Goal: Information Seeking & Learning: Learn about a topic

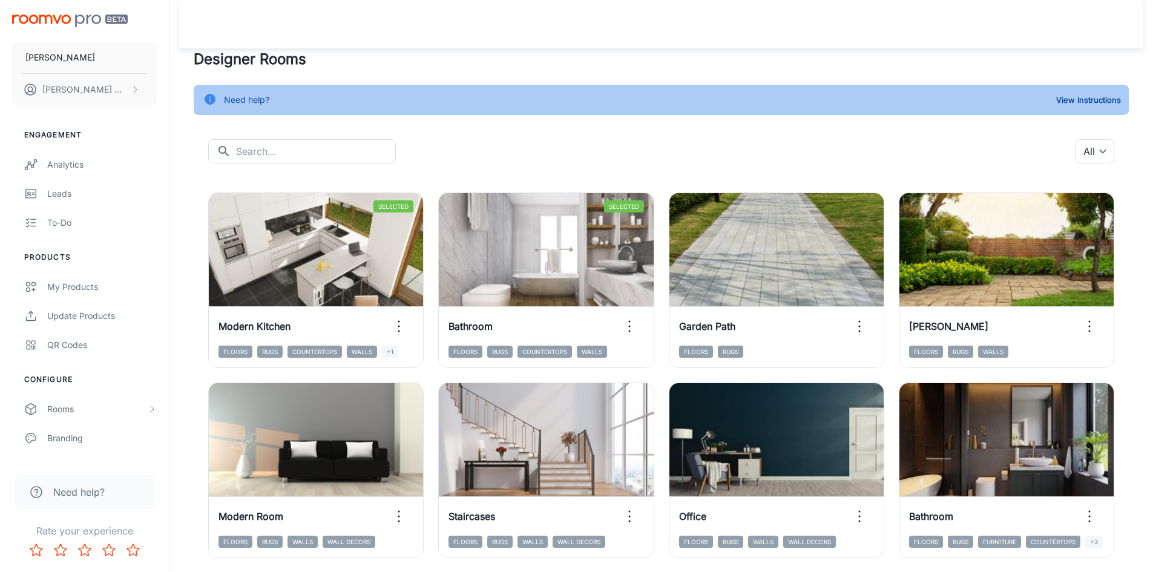
scroll to position [1029, 0]
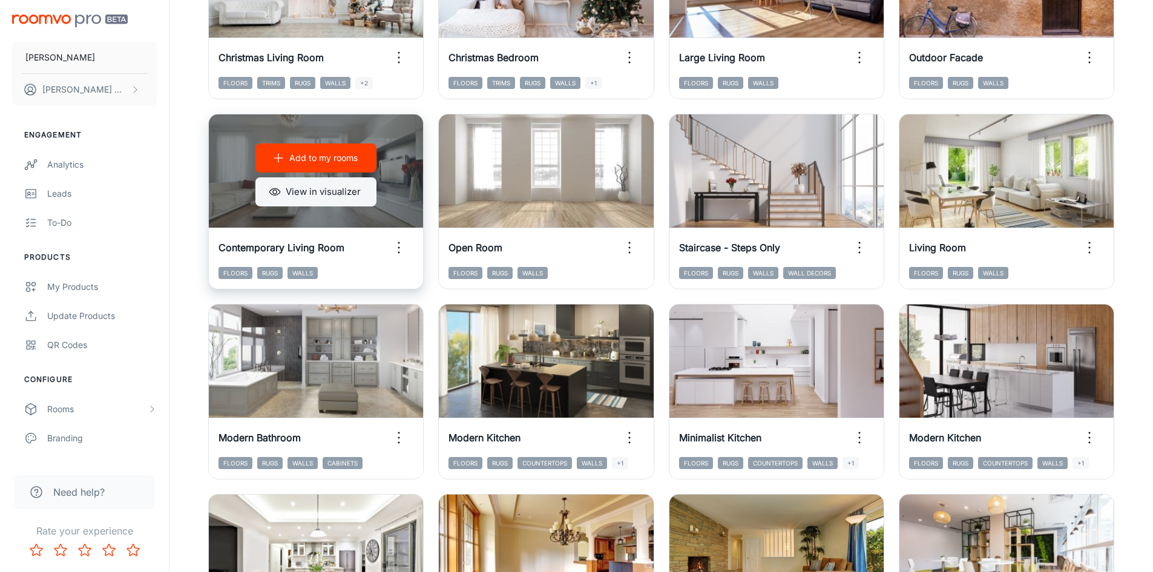
click at [352, 197] on button "View in visualizer" at bounding box center [315, 191] width 121 height 29
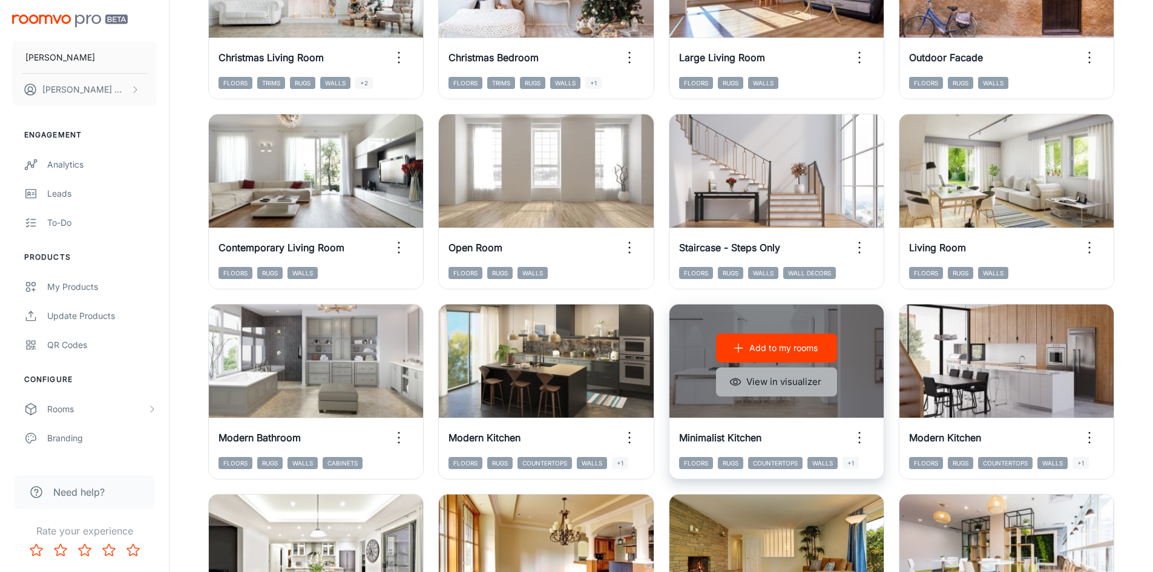
click at [784, 380] on button "View in visualizer" at bounding box center [776, 381] width 121 height 29
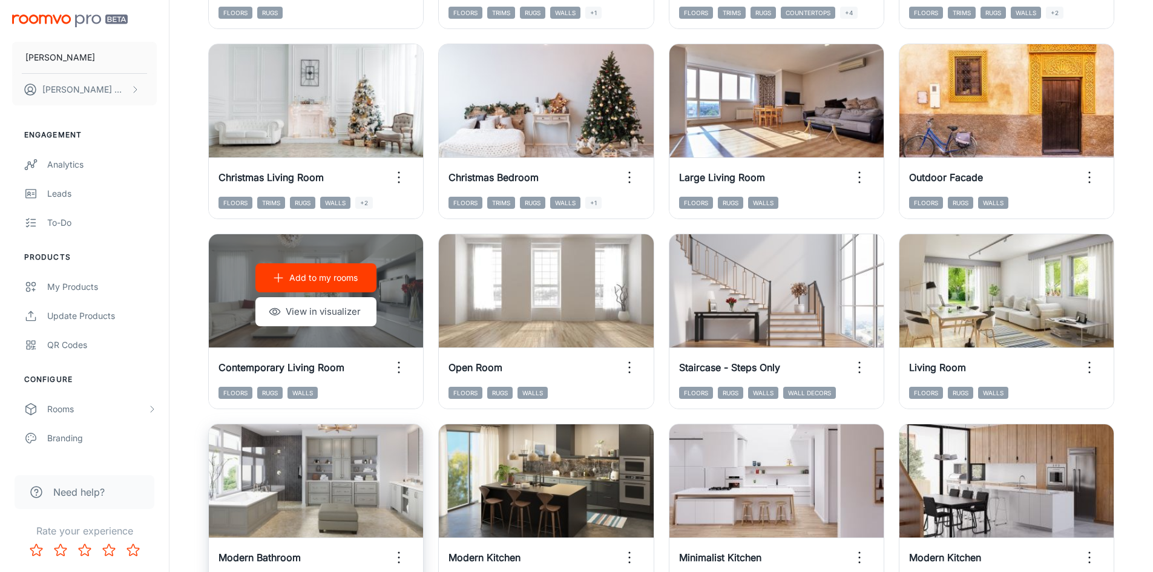
scroll to position [908, 0]
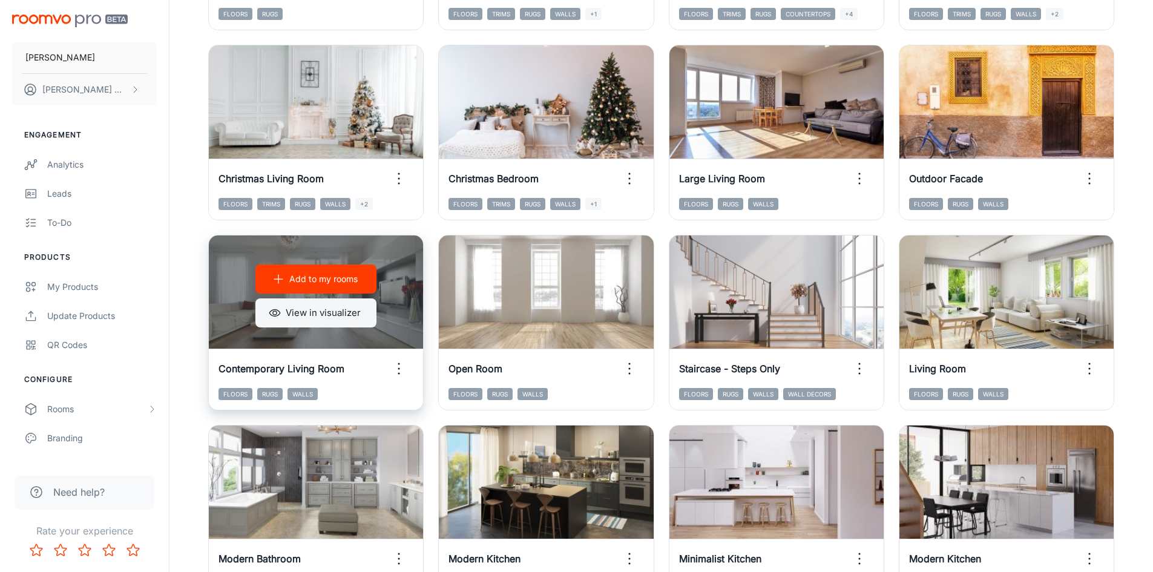
click at [344, 317] on button "View in visualizer" at bounding box center [315, 312] width 121 height 29
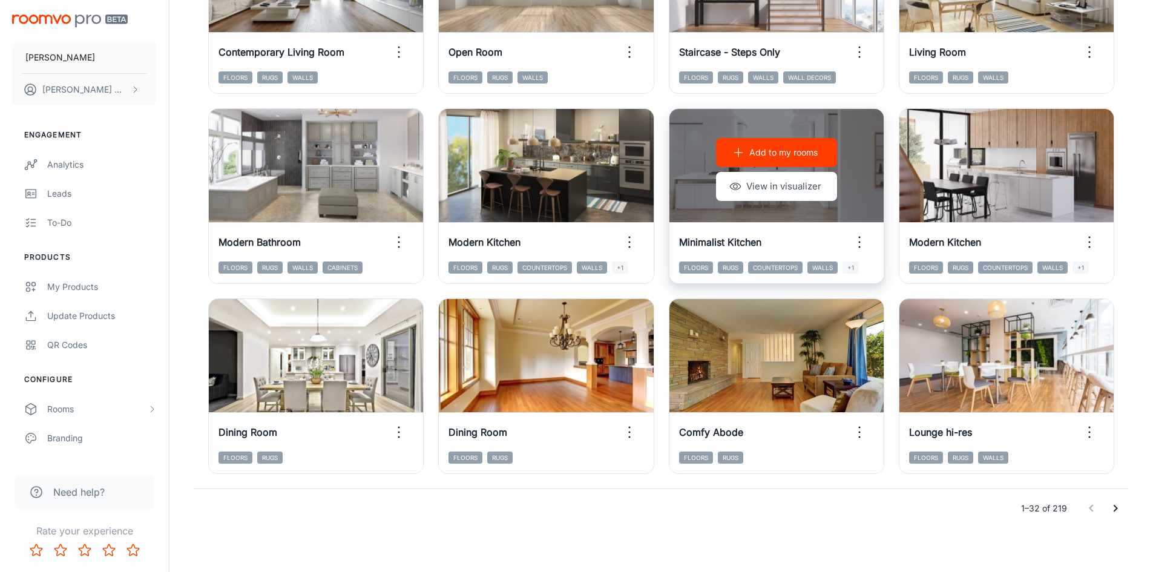
scroll to position [1228, 0]
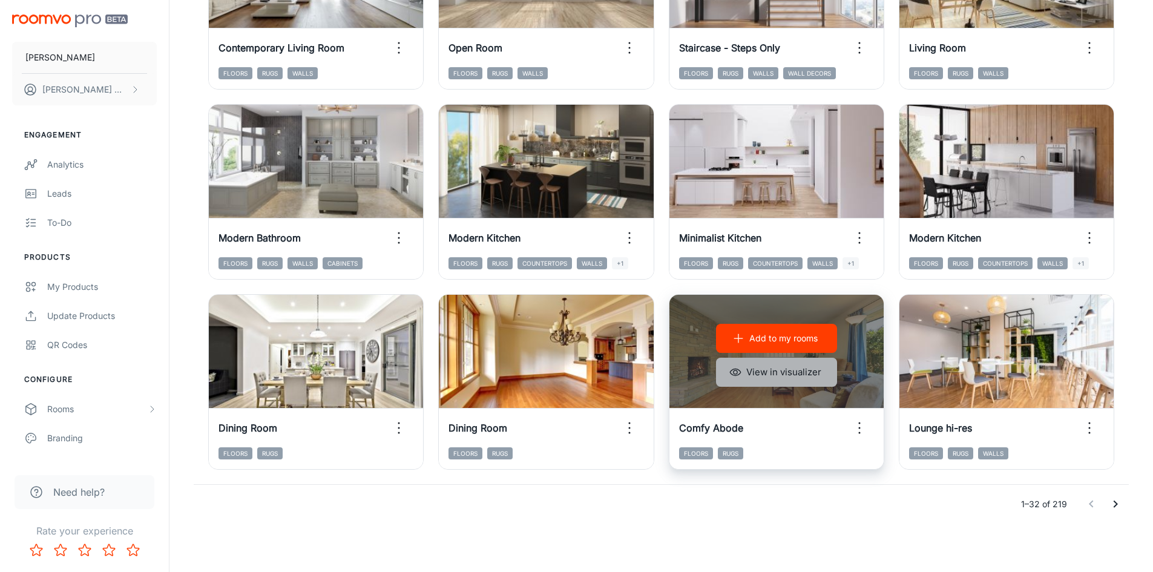
click at [816, 368] on button "View in visualizer" at bounding box center [776, 372] width 121 height 29
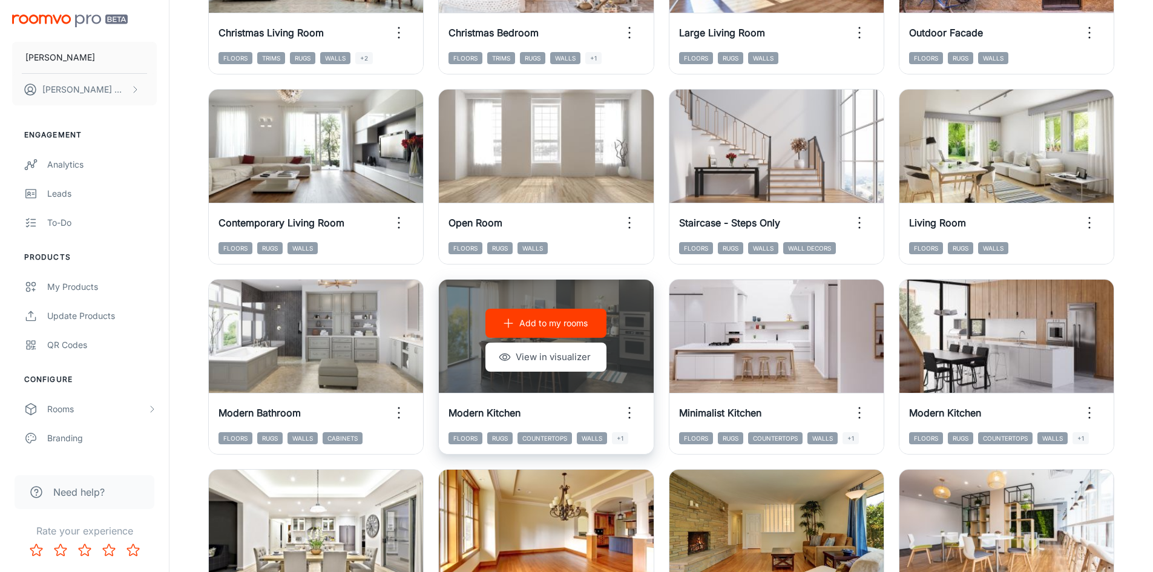
scroll to position [986, 0]
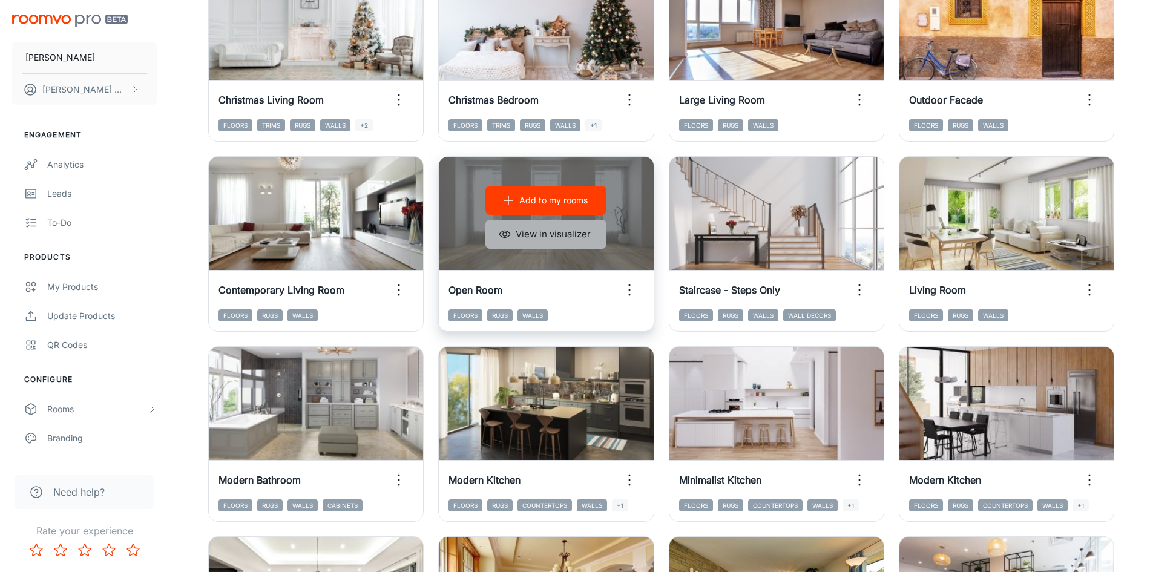
click at [540, 241] on button "View in visualizer" at bounding box center [545, 234] width 121 height 29
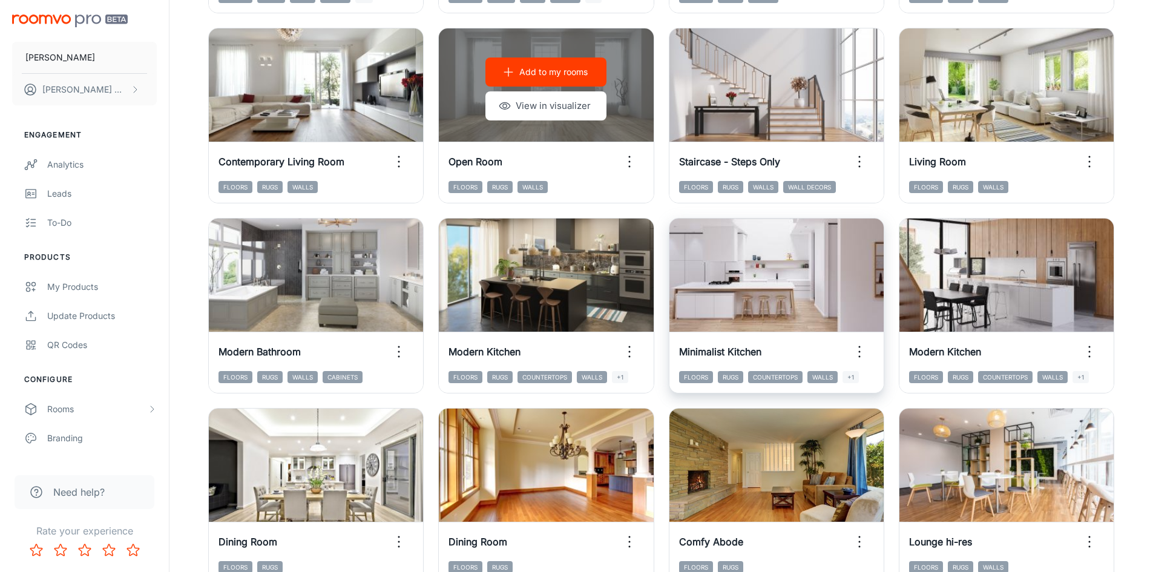
scroll to position [1228, 0]
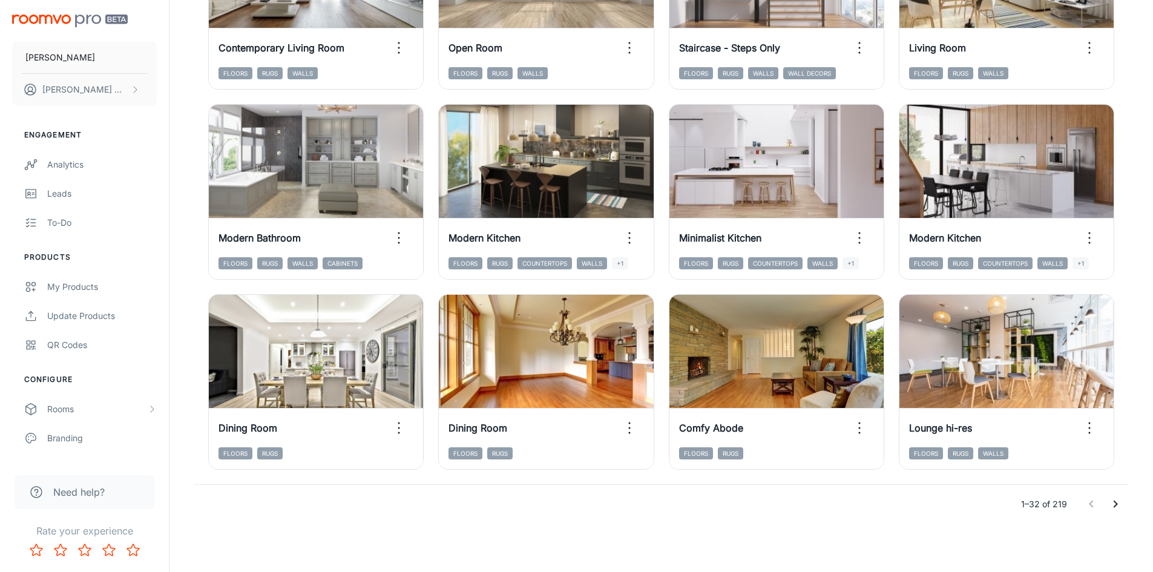
click at [1110, 506] on icon "Go to next page" at bounding box center [1115, 504] width 15 height 15
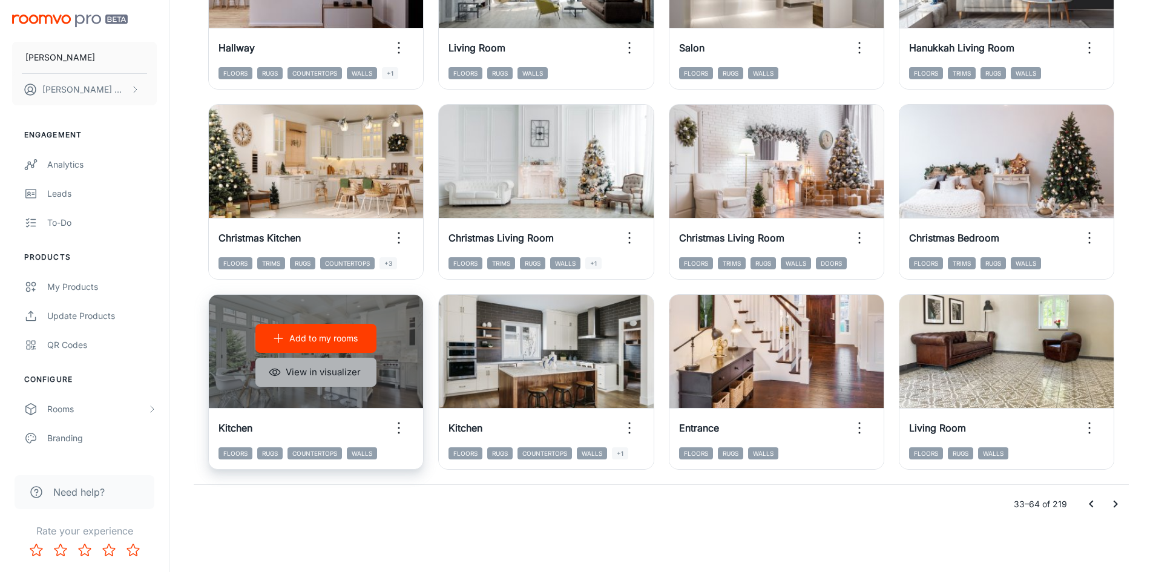
click at [348, 368] on button "View in visualizer" at bounding box center [315, 372] width 121 height 29
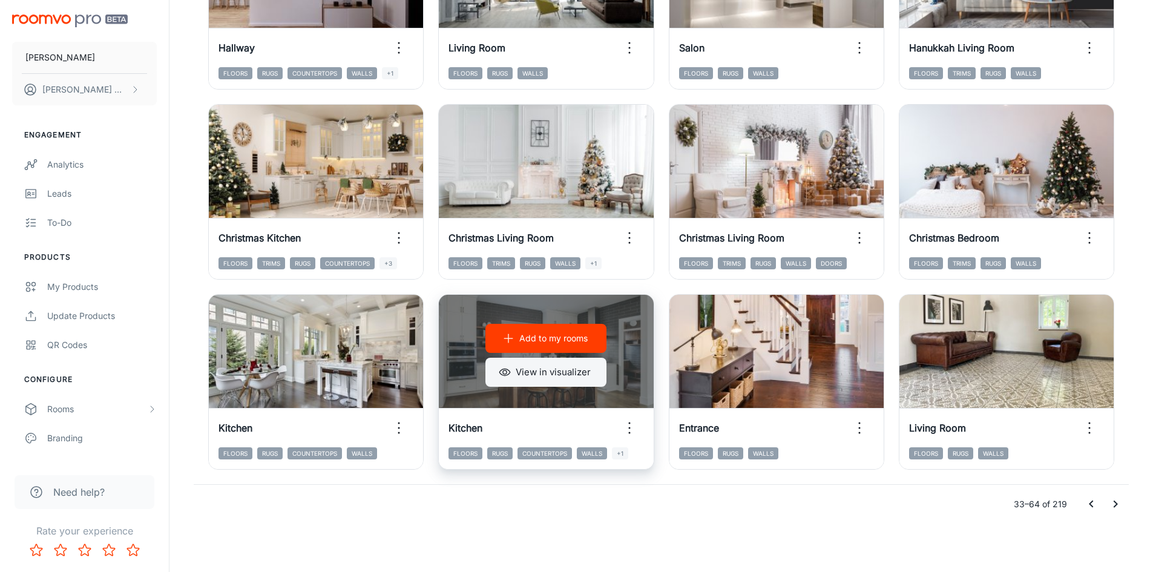
click at [533, 376] on button "View in visualizer" at bounding box center [545, 372] width 121 height 29
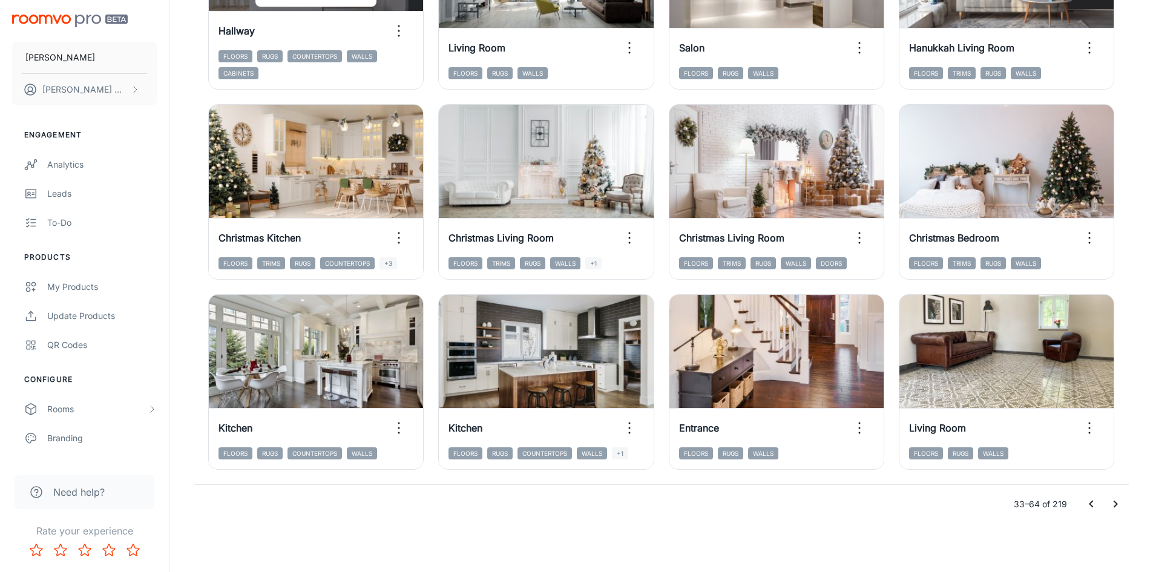
click at [1109, 506] on icon "Go to next page" at bounding box center [1115, 504] width 15 height 15
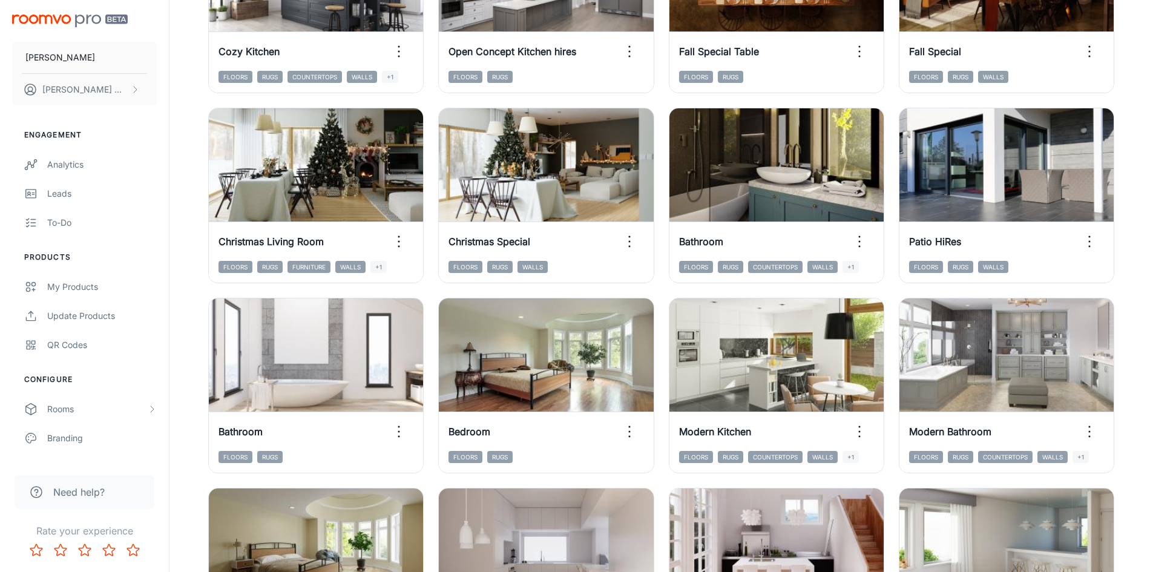
scroll to position [805, 0]
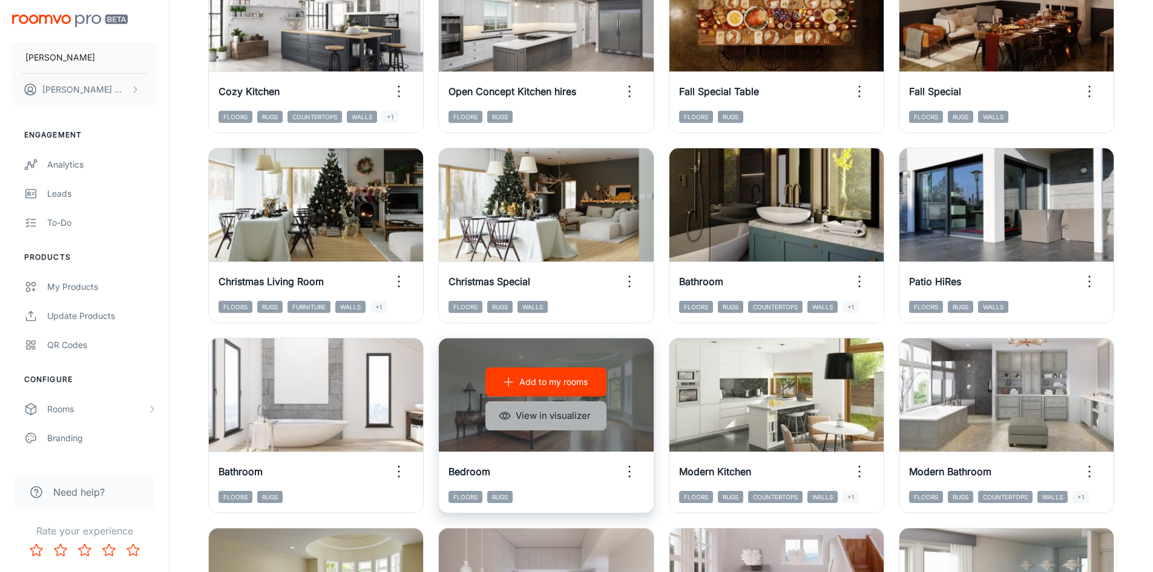
click at [574, 415] on button "View in visualizer" at bounding box center [545, 415] width 121 height 29
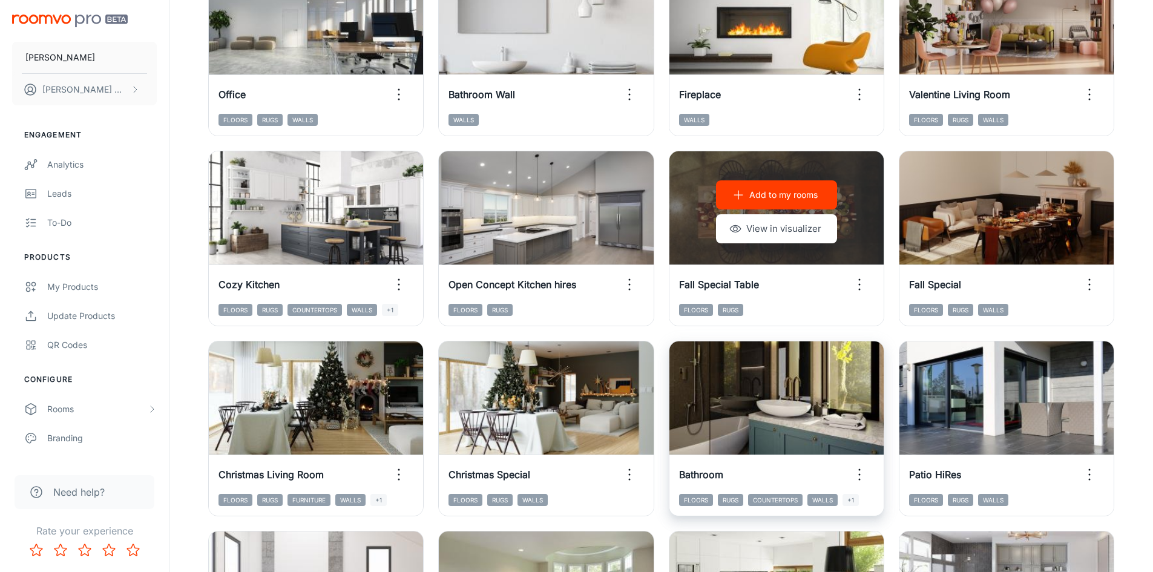
scroll to position [623, 0]
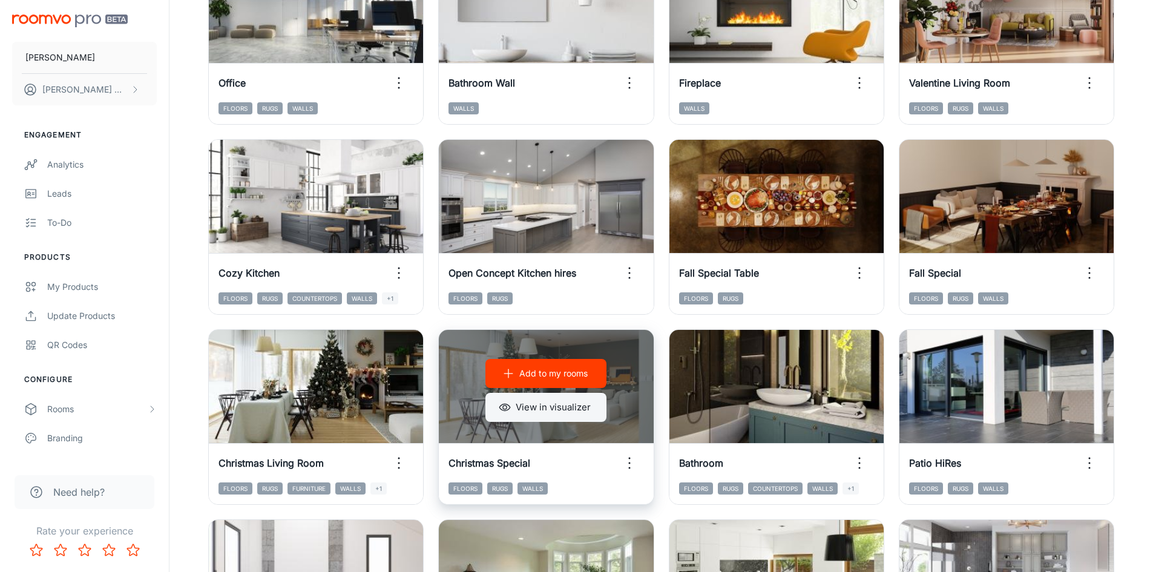
click at [584, 404] on button "View in visualizer" at bounding box center [545, 407] width 121 height 29
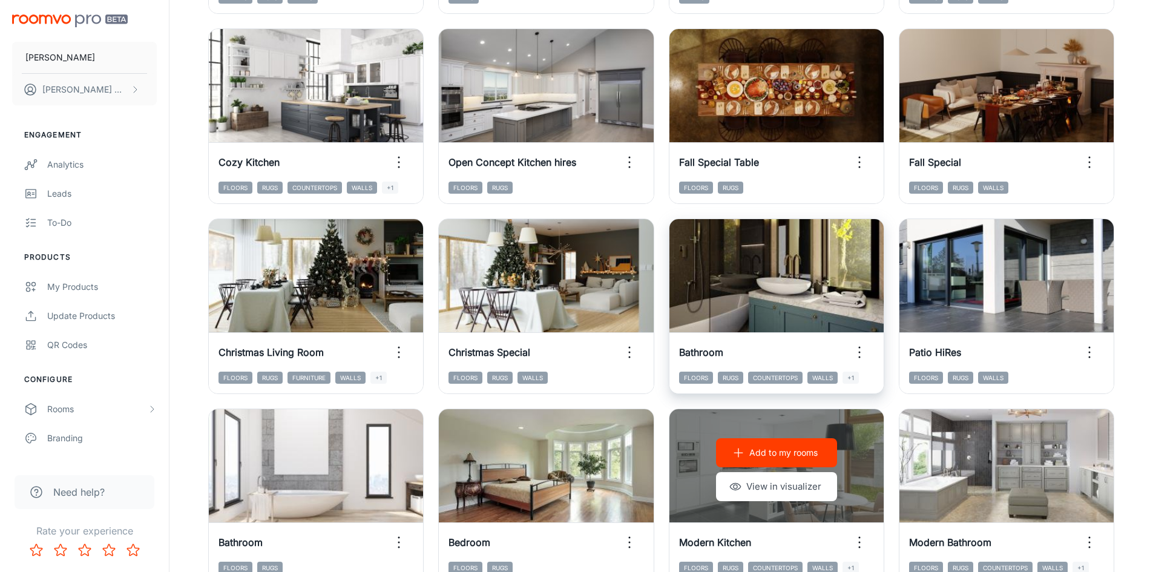
scroll to position [744, 0]
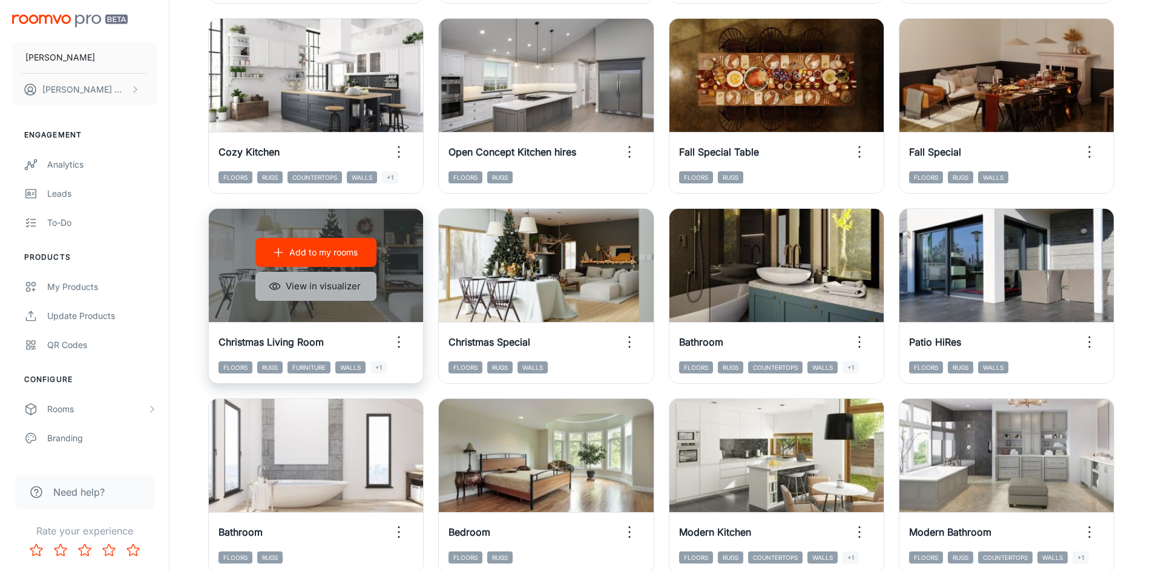
click at [334, 289] on button "View in visualizer" at bounding box center [315, 286] width 121 height 29
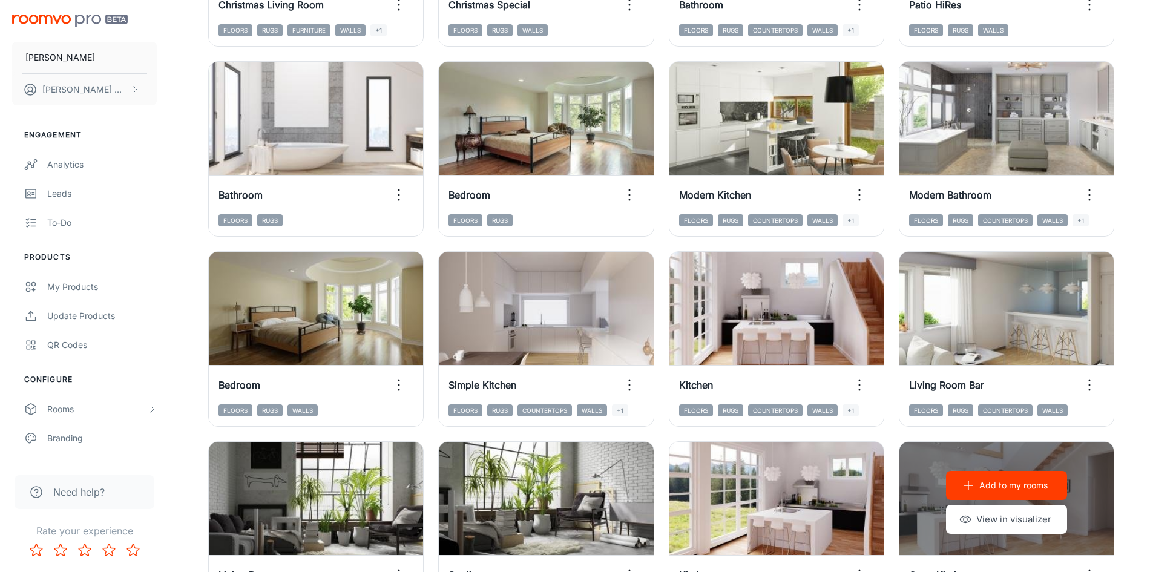
scroll to position [1228, 0]
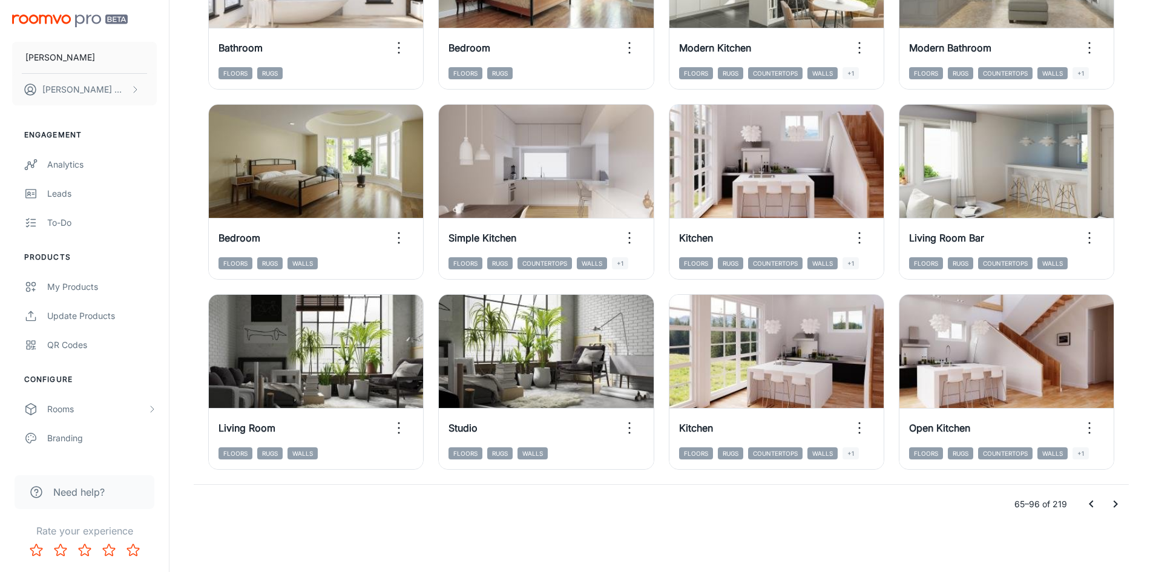
click at [1113, 502] on icon "Go to next page" at bounding box center [1115, 504] width 15 height 15
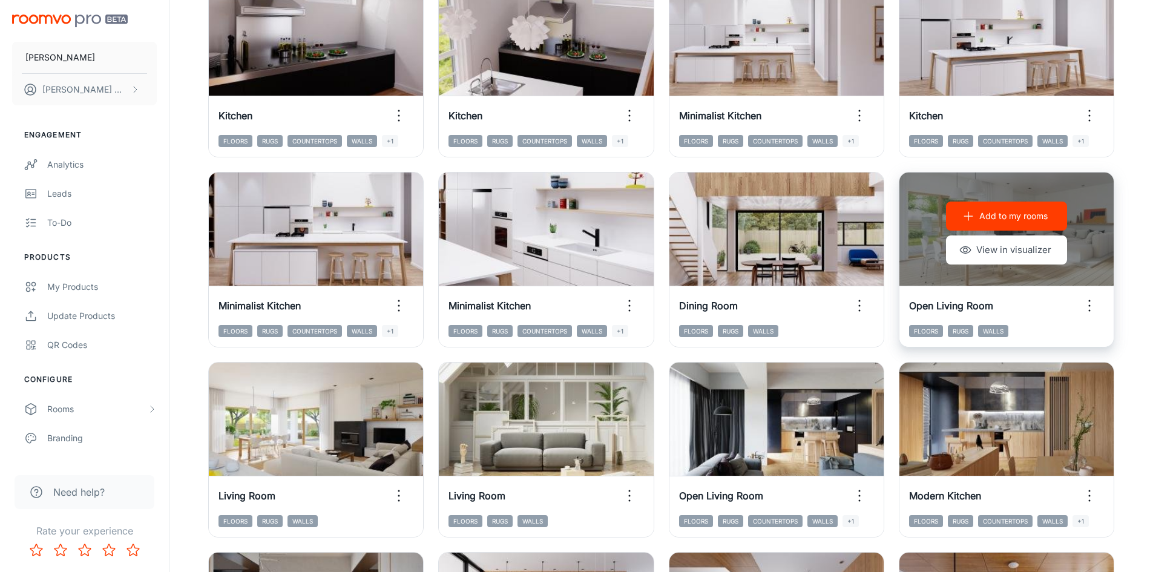
scroll to position [139, 0]
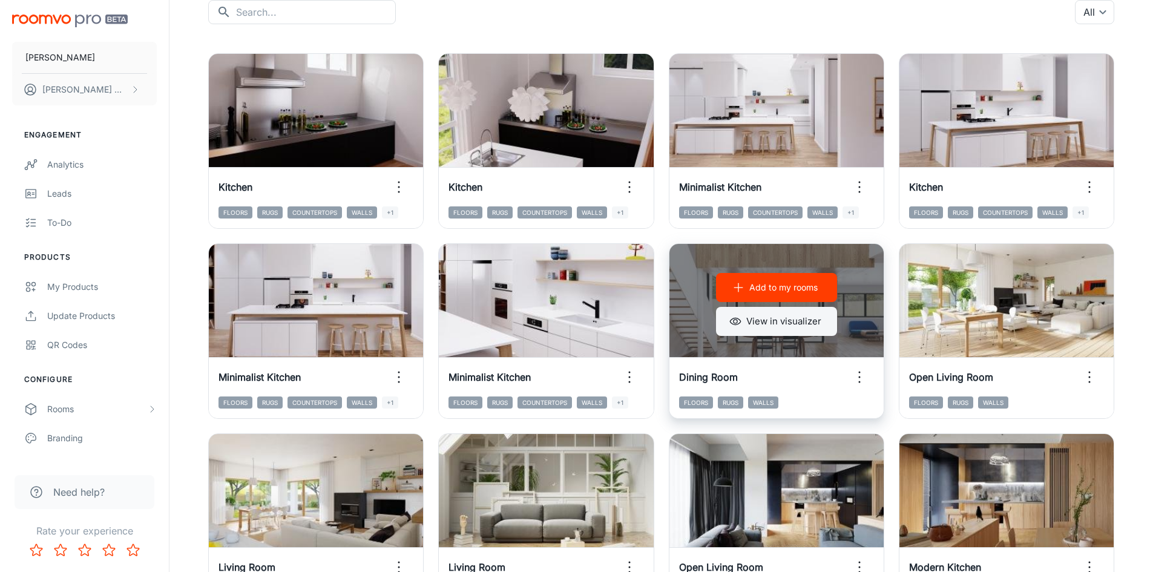
click at [802, 321] on button "View in visualizer" at bounding box center [776, 321] width 121 height 29
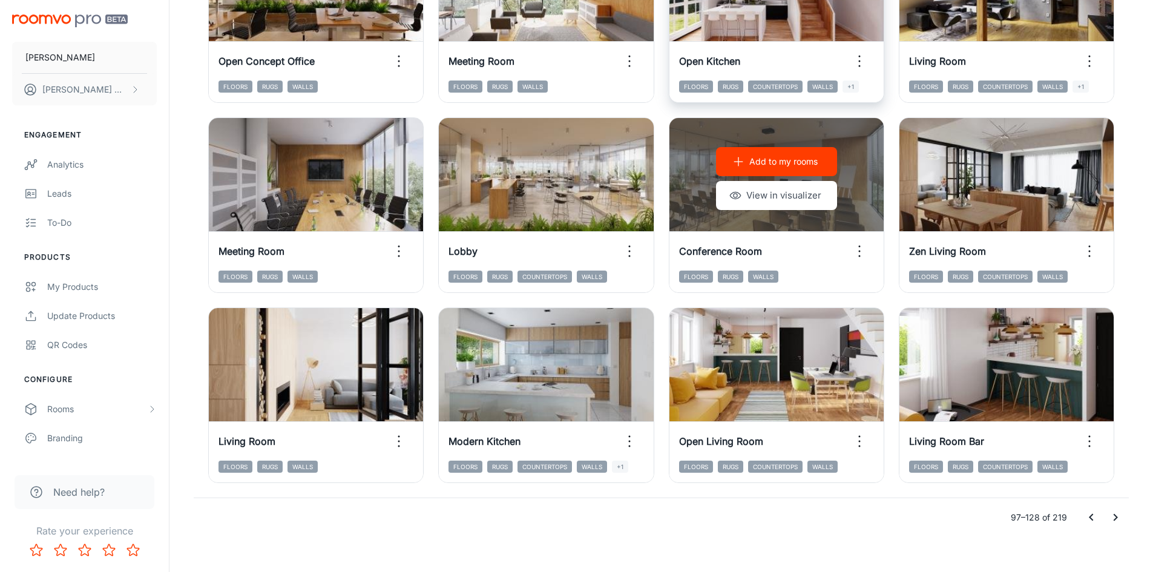
scroll to position [1228, 0]
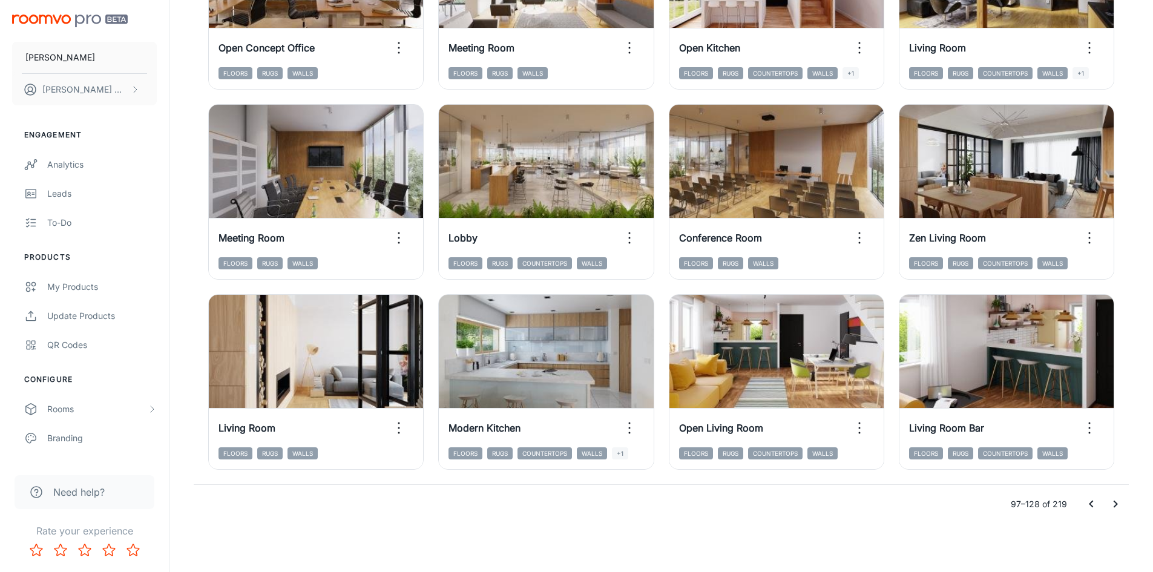
click at [1120, 509] on icon "Go to next page" at bounding box center [1115, 504] width 15 height 15
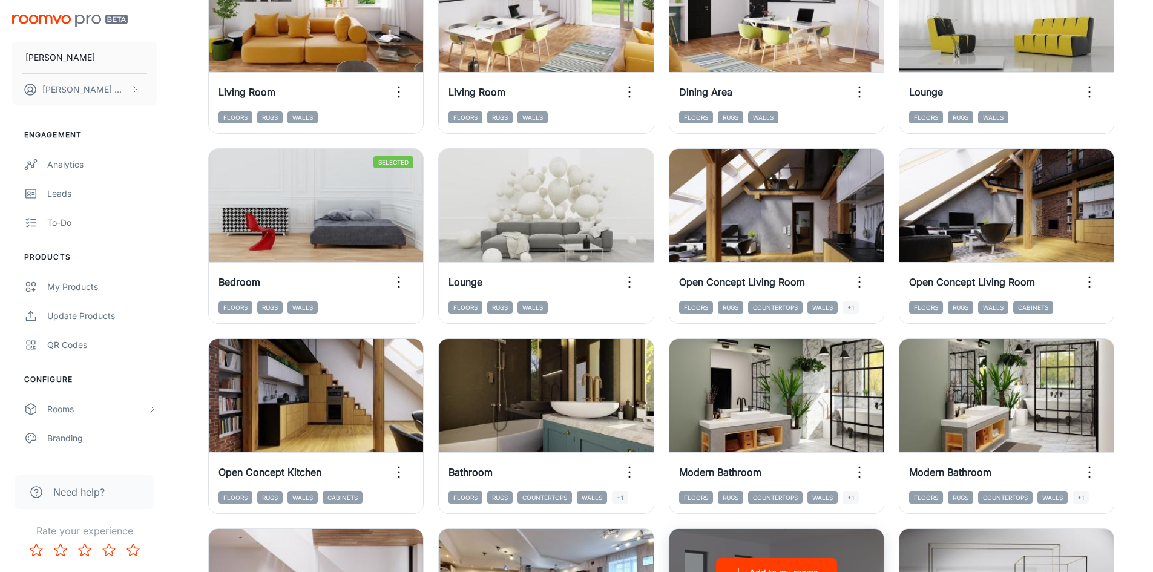
scroll to position [381, 0]
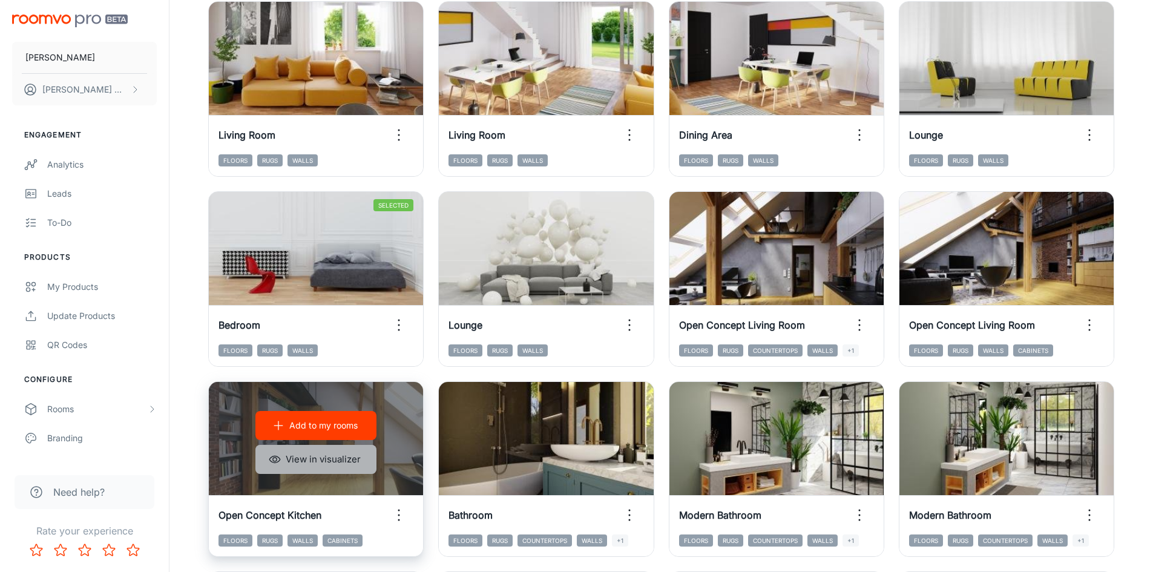
click at [358, 457] on button "View in visualizer" at bounding box center [315, 459] width 121 height 29
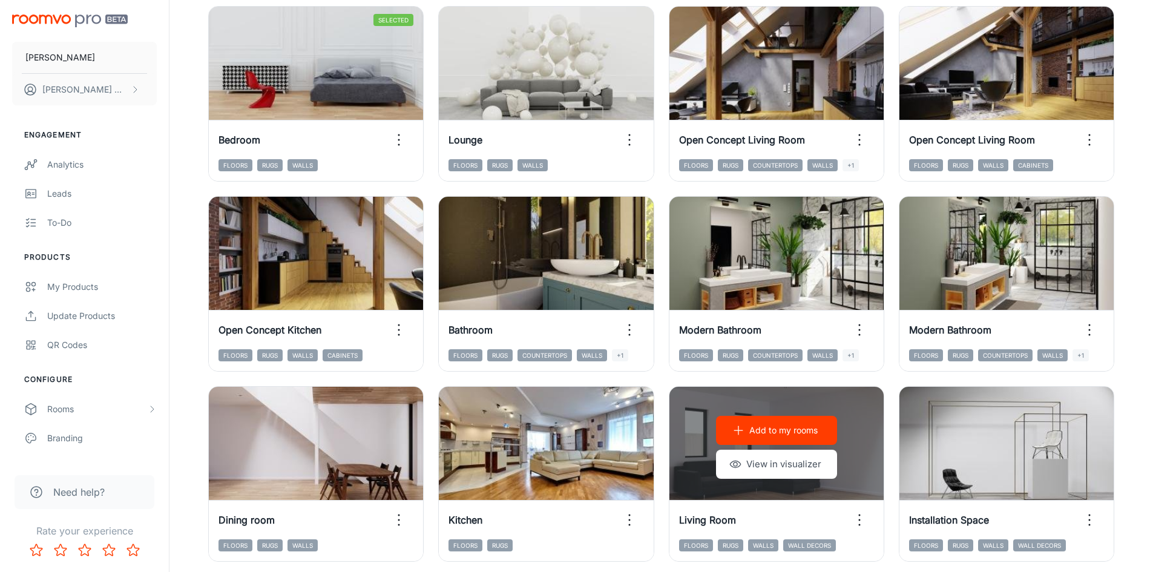
scroll to position [321, 0]
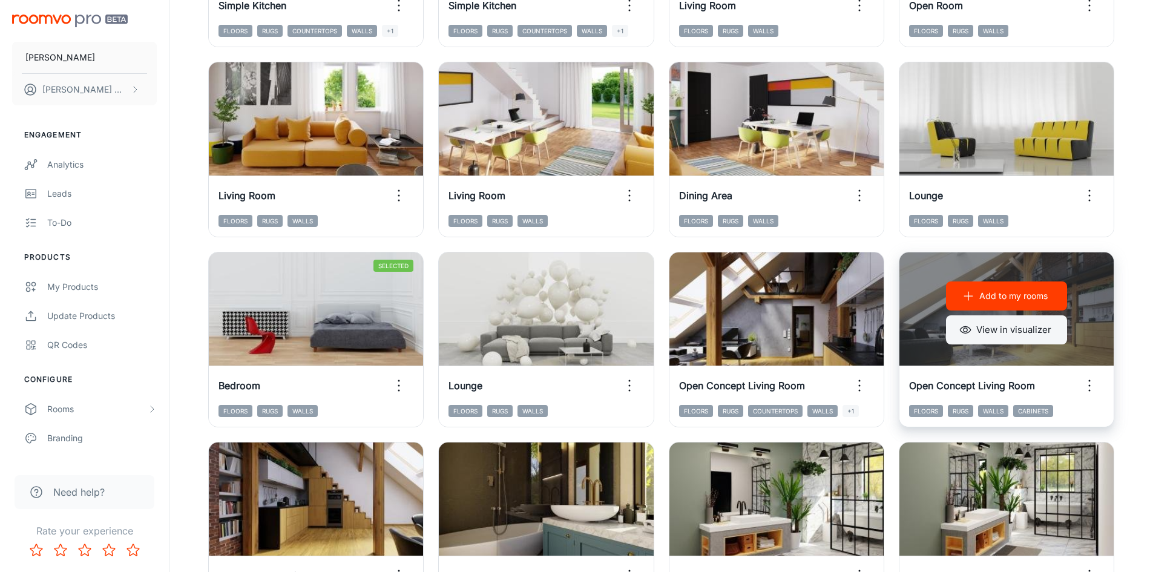
click at [1023, 336] on button "View in visualizer" at bounding box center [1006, 329] width 121 height 29
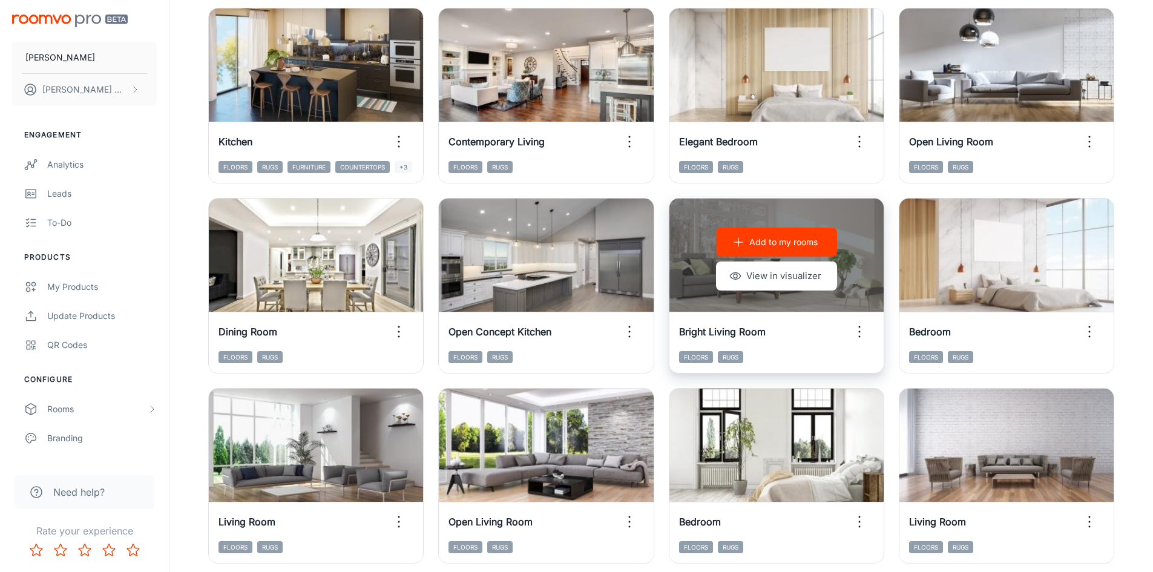
scroll to position [1228, 0]
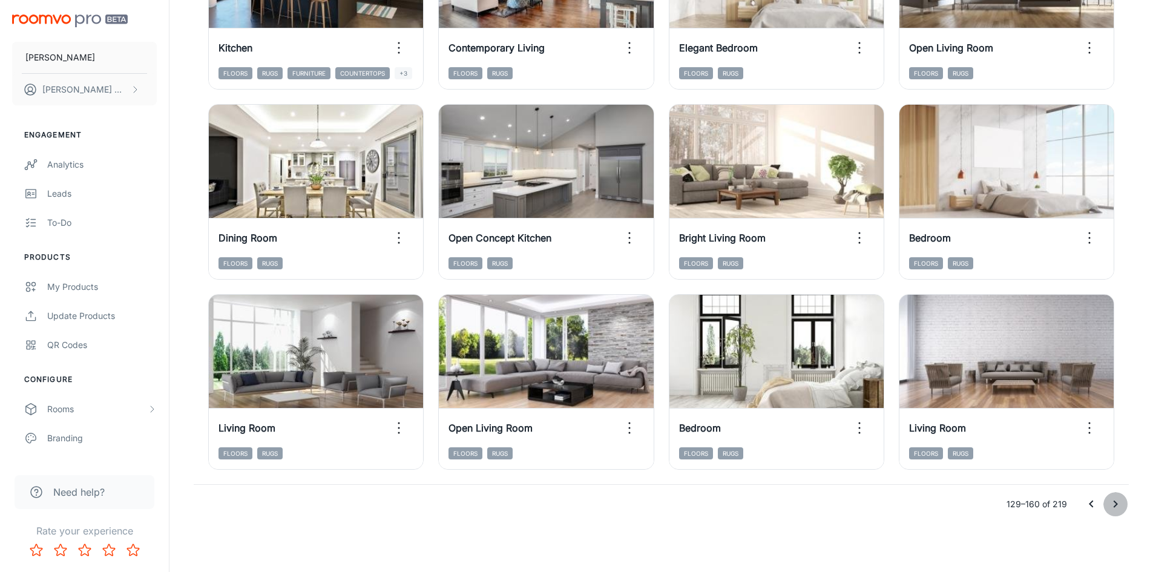
click at [1119, 511] on icon "Go to next page" at bounding box center [1115, 504] width 15 height 15
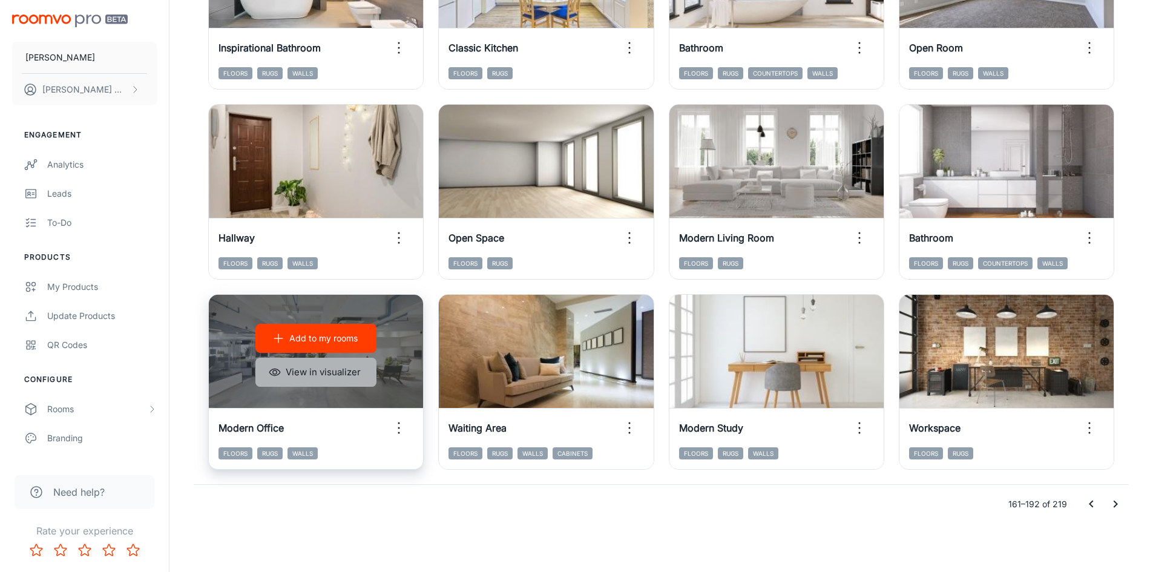
click at [349, 368] on button "View in visualizer" at bounding box center [315, 372] width 121 height 29
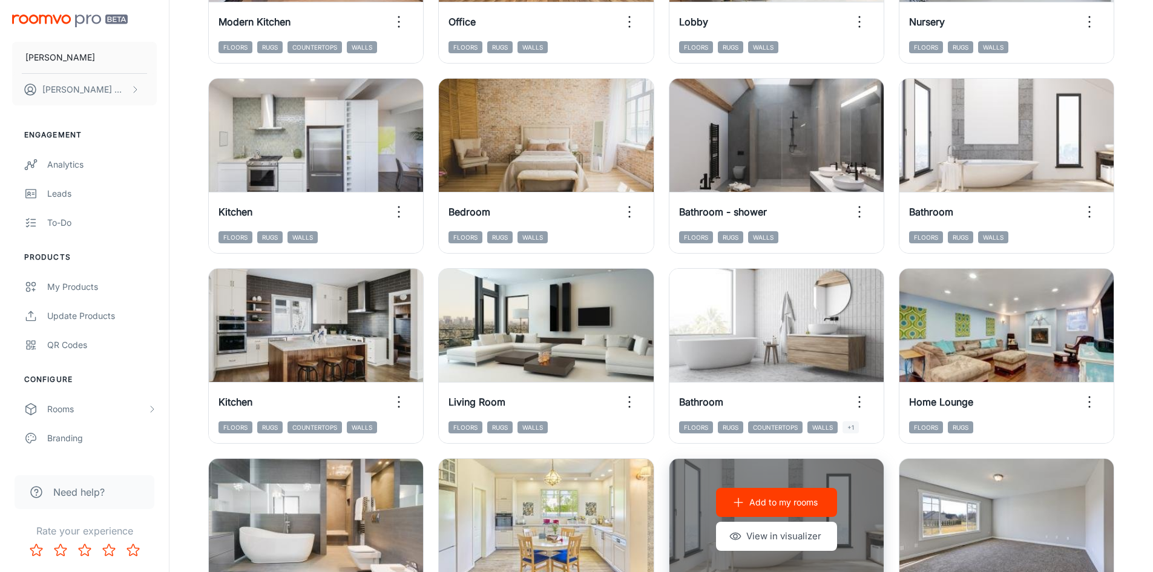
scroll to position [684, 0]
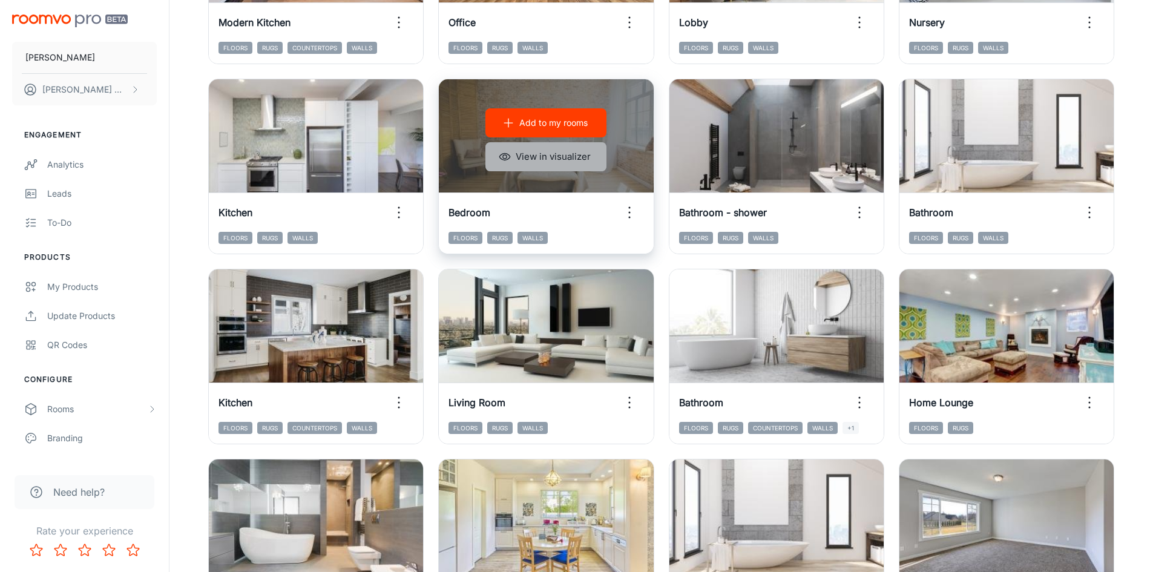
click at [567, 161] on button "View in visualizer" at bounding box center [545, 156] width 121 height 29
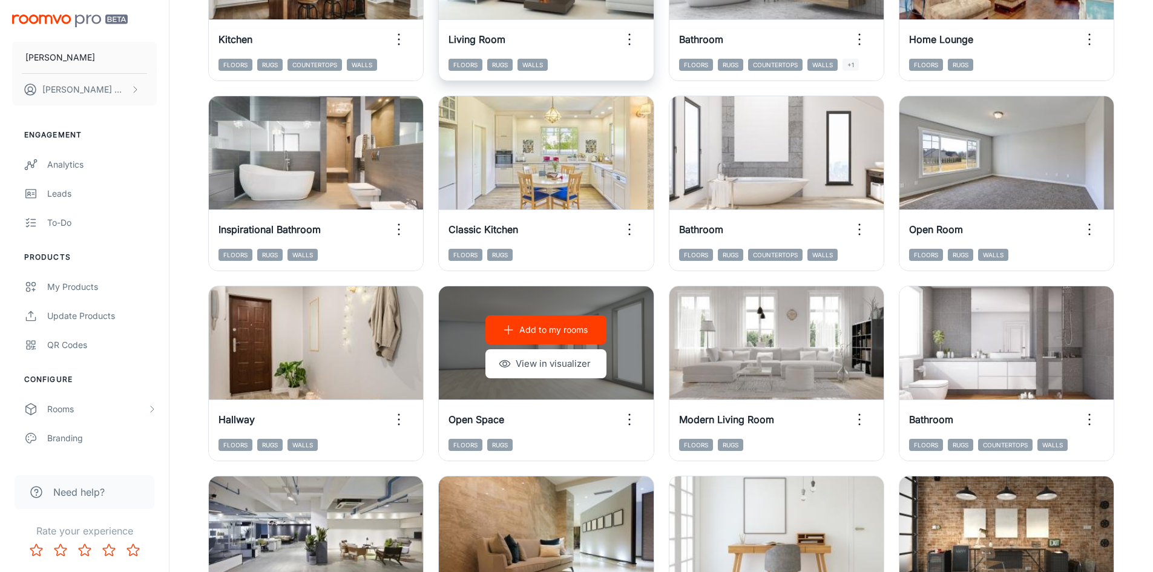
scroll to position [1228, 0]
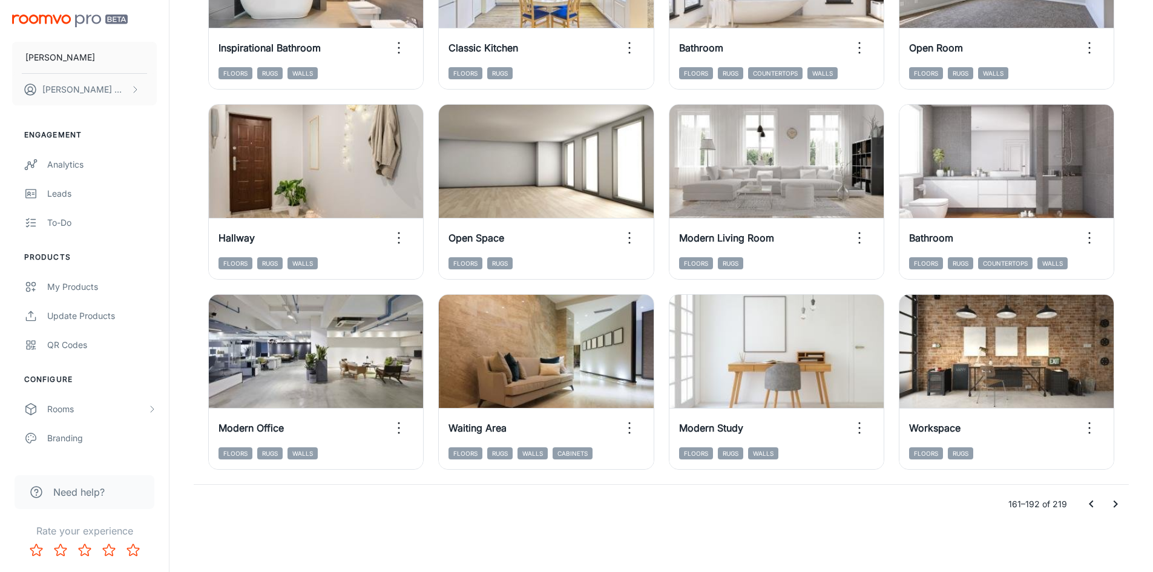
click at [1109, 503] on icon "Go to next page" at bounding box center [1115, 504] width 15 height 15
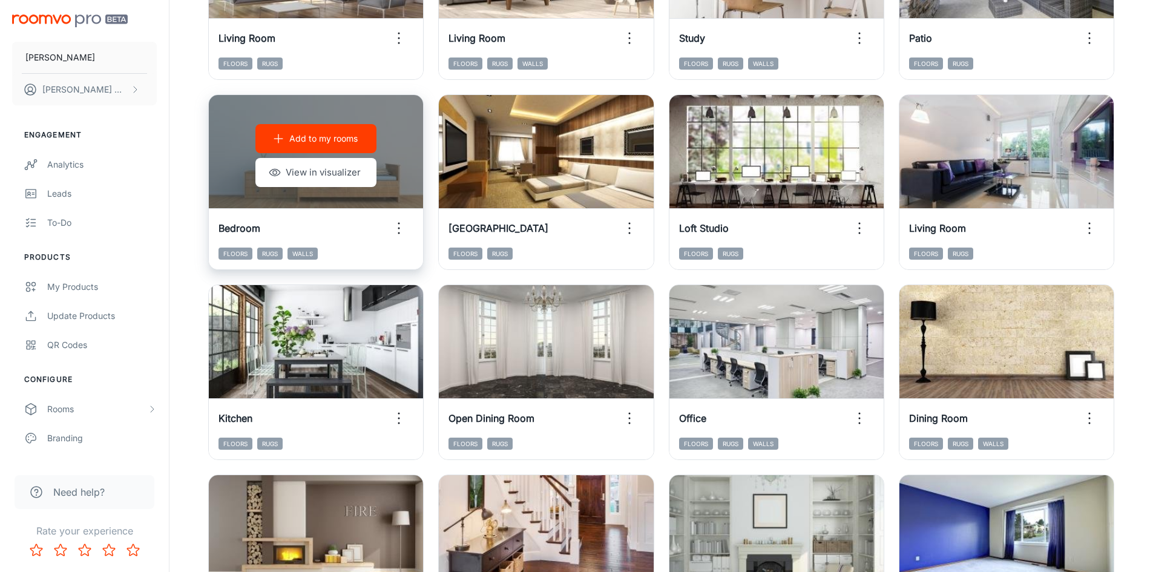
scroll to position [494, 0]
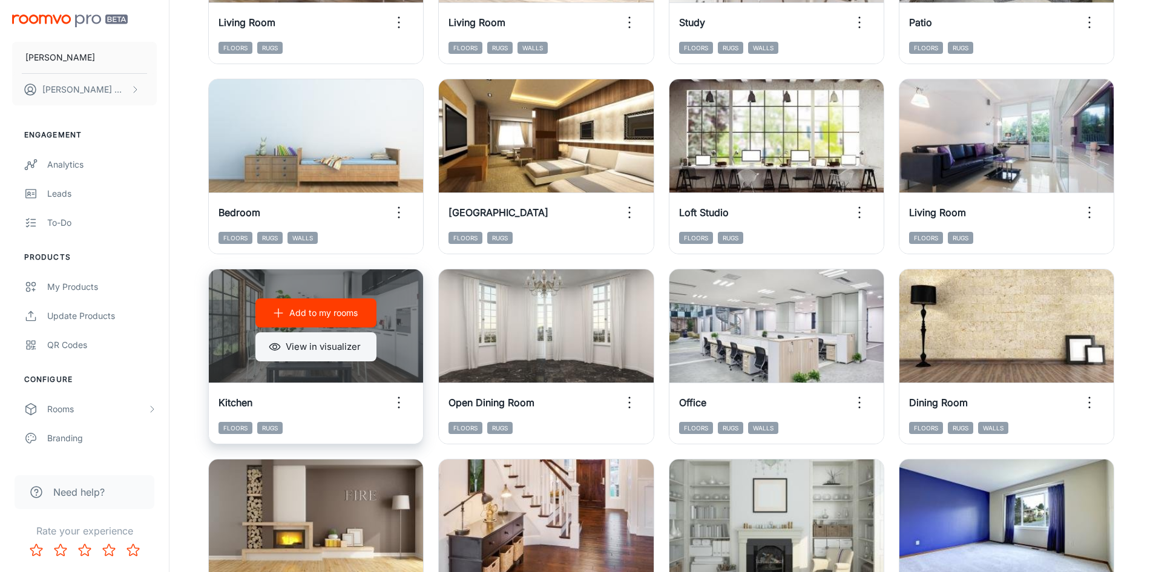
click at [347, 346] on button "View in visualizer" at bounding box center [315, 346] width 121 height 29
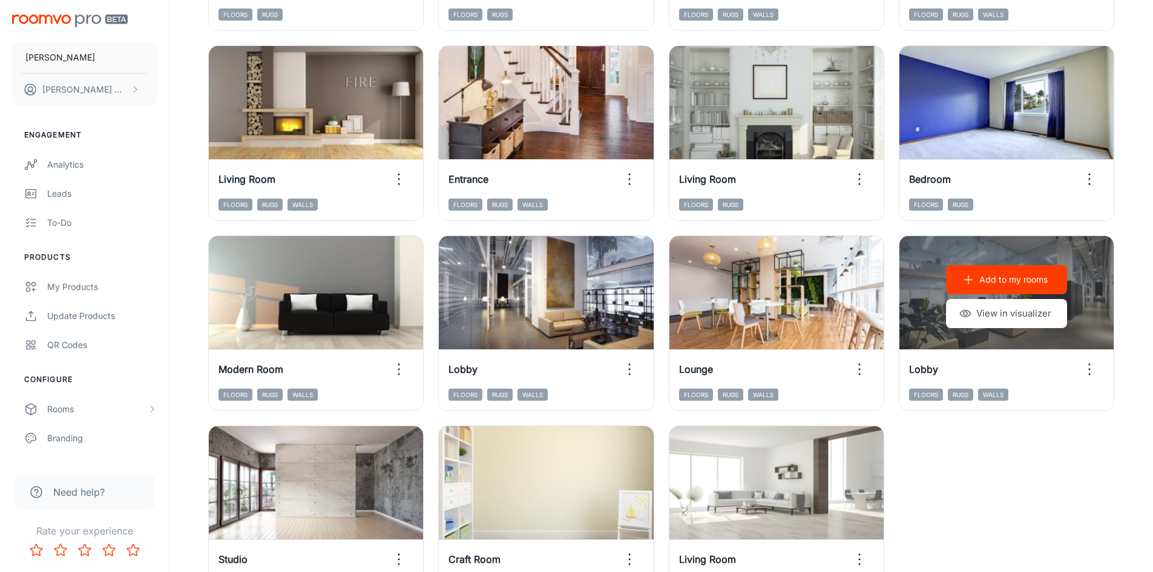
scroll to position [1038, 0]
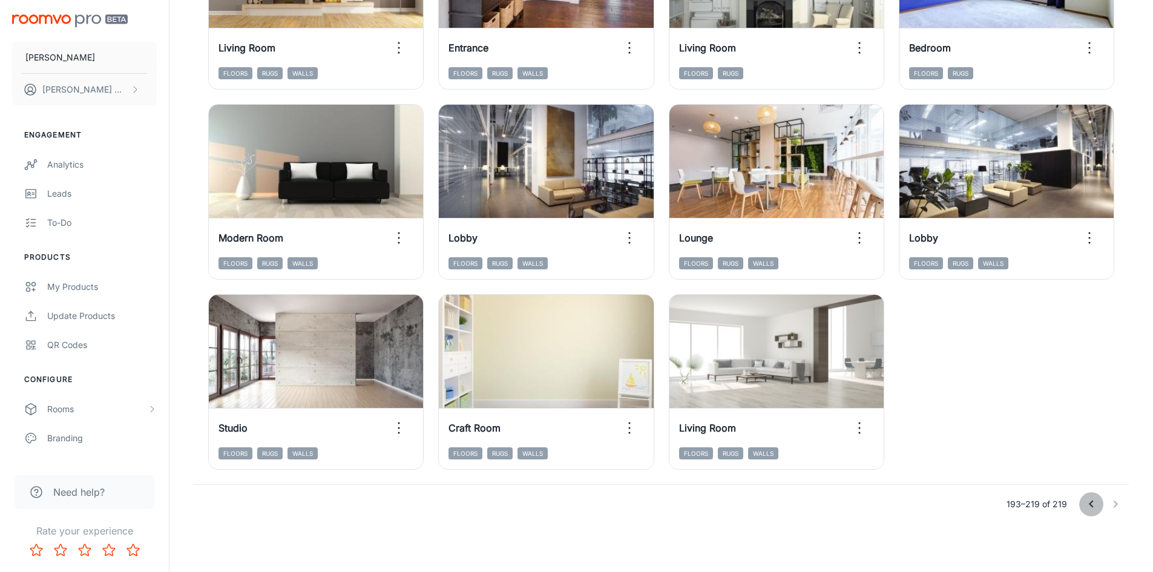
click at [1090, 504] on icon "Go to previous page" at bounding box center [1090, 503] width 4 height 7
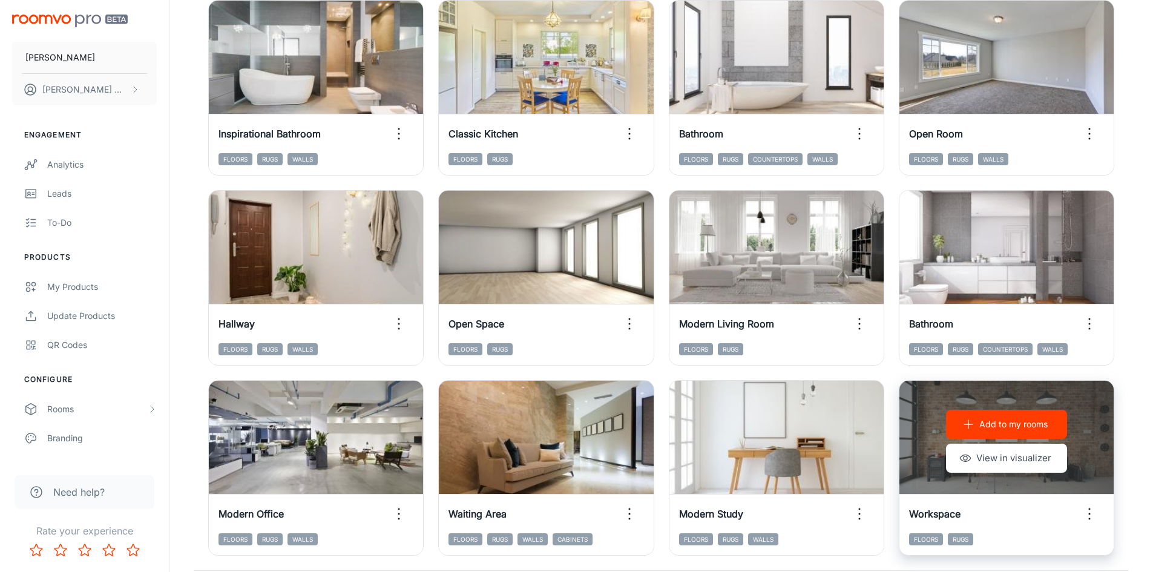
scroll to position [1228, 0]
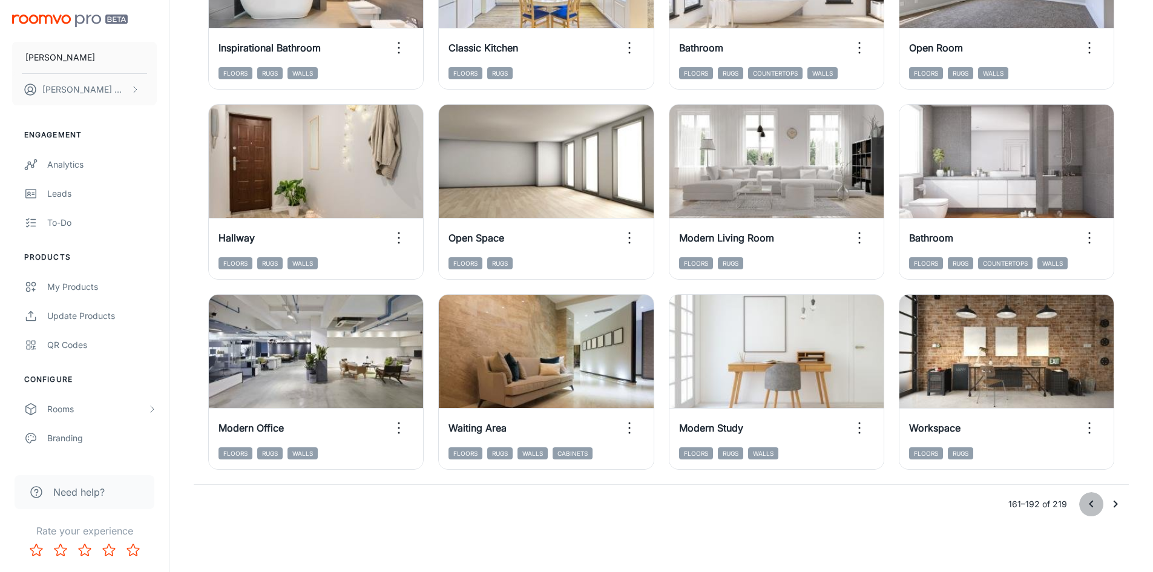
click at [1093, 497] on icon "Go to previous page" at bounding box center [1091, 504] width 15 height 15
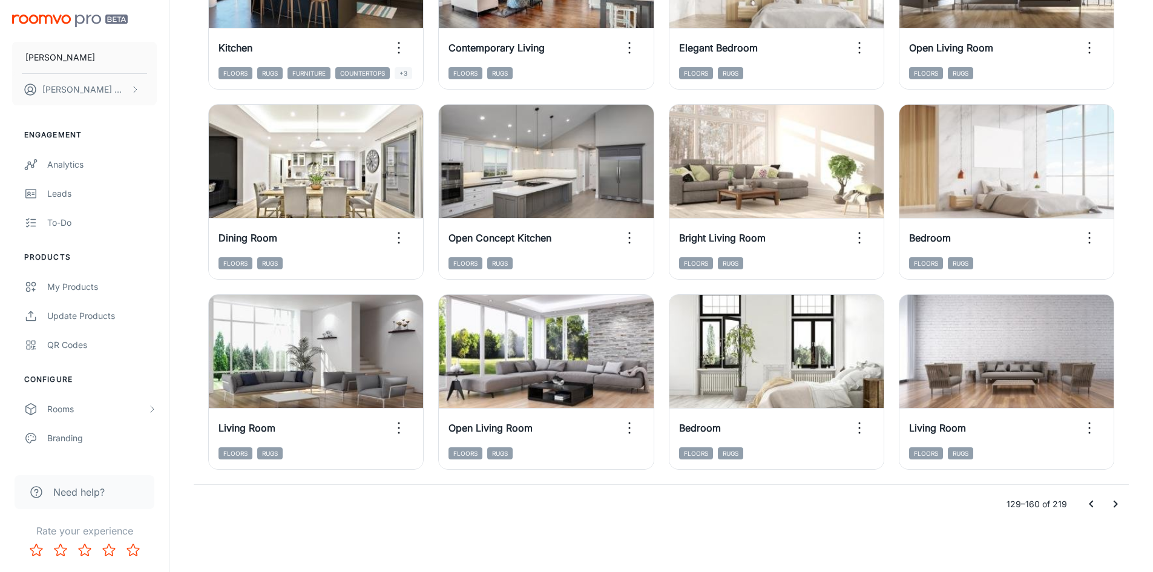
click at [1091, 503] on icon "Go to previous page" at bounding box center [1090, 503] width 4 height 7
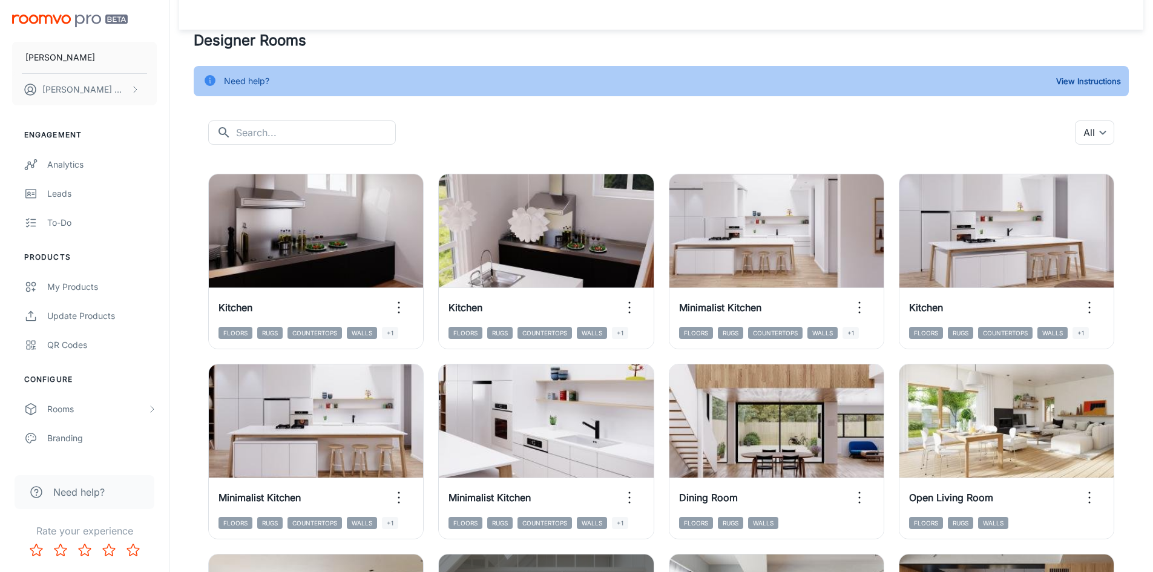
scroll to position [18, 0]
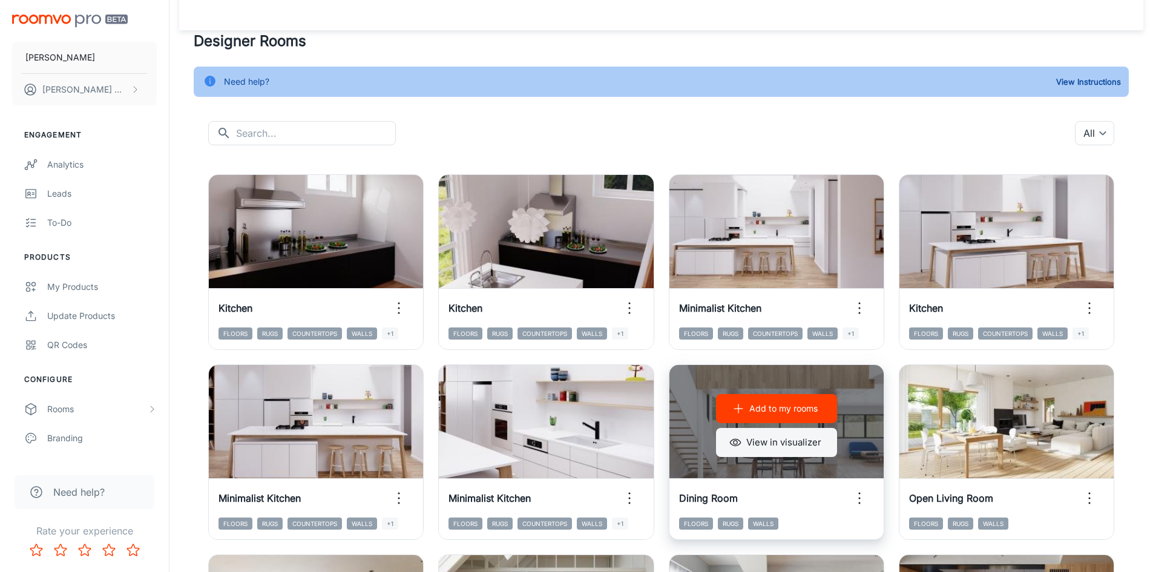
click at [813, 443] on button "View in visualizer" at bounding box center [776, 442] width 121 height 29
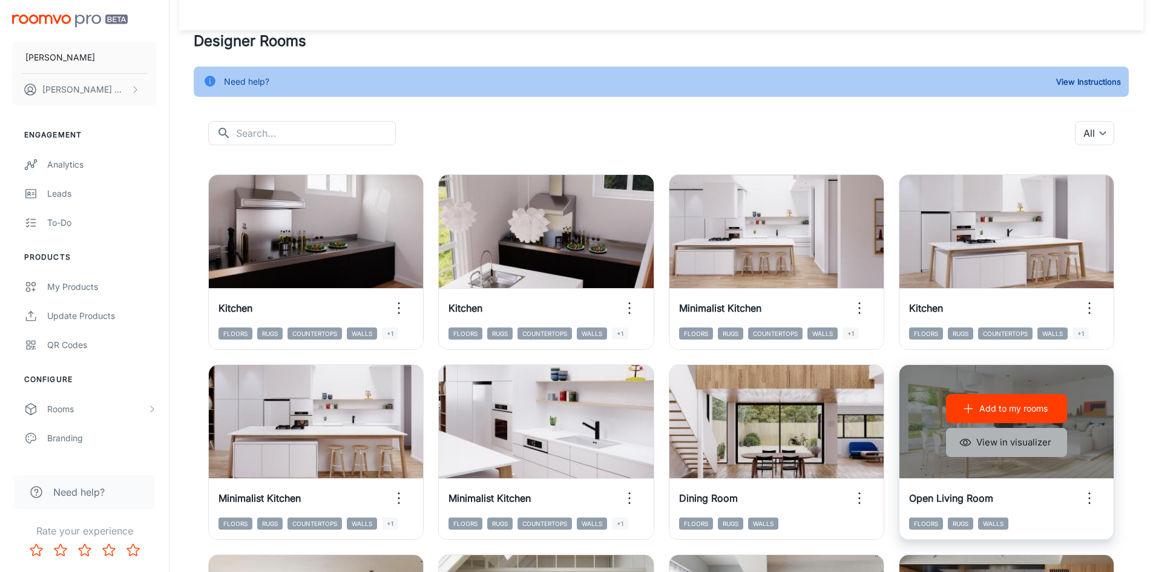
click at [1033, 437] on button "View in visualizer" at bounding box center [1006, 442] width 121 height 29
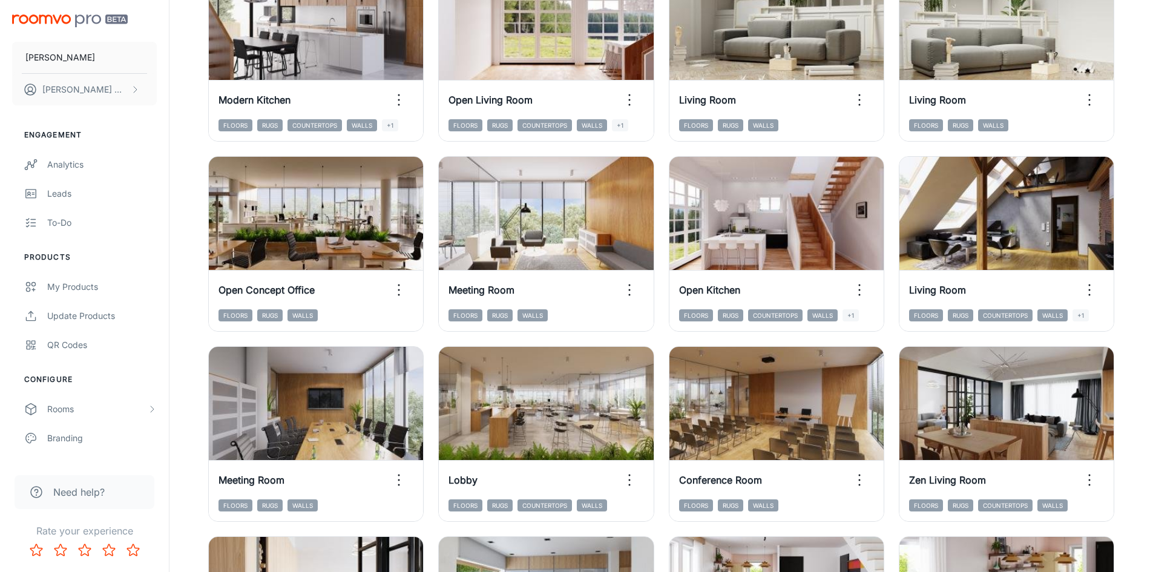
scroll to position [1228, 0]
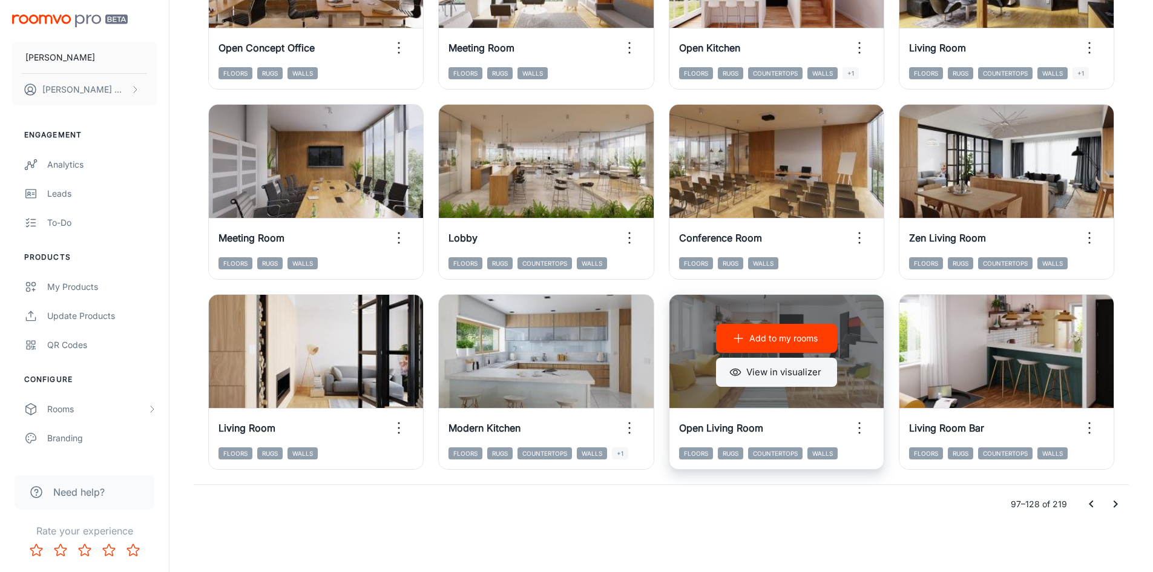
click at [751, 373] on button "View in visualizer" at bounding box center [776, 372] width 121 height 29
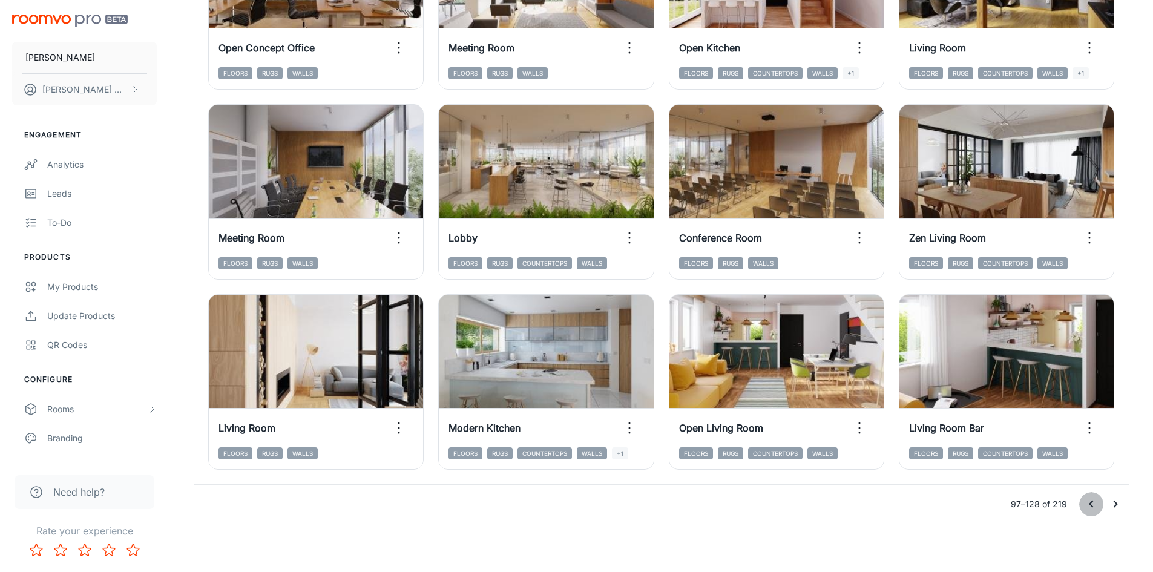
click at [1093, 505] on icon "Go to previous page" at bounding box center [1091, 504] width 15 height 15
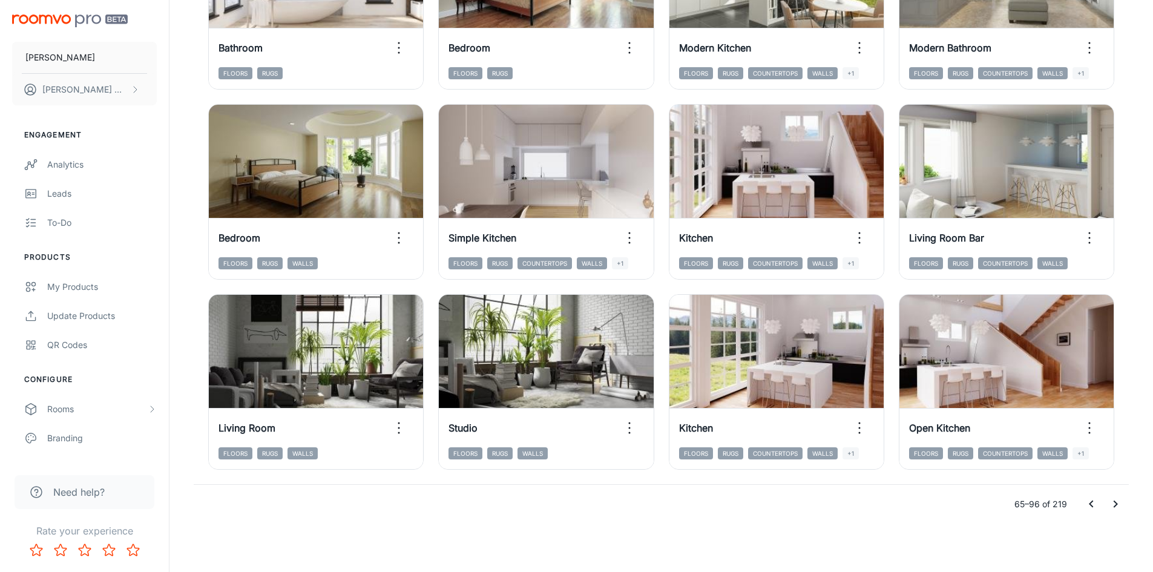
click at [1085, 504] on icon "Go to previous page" at bounding box center [1091, 504] width 15 height 15
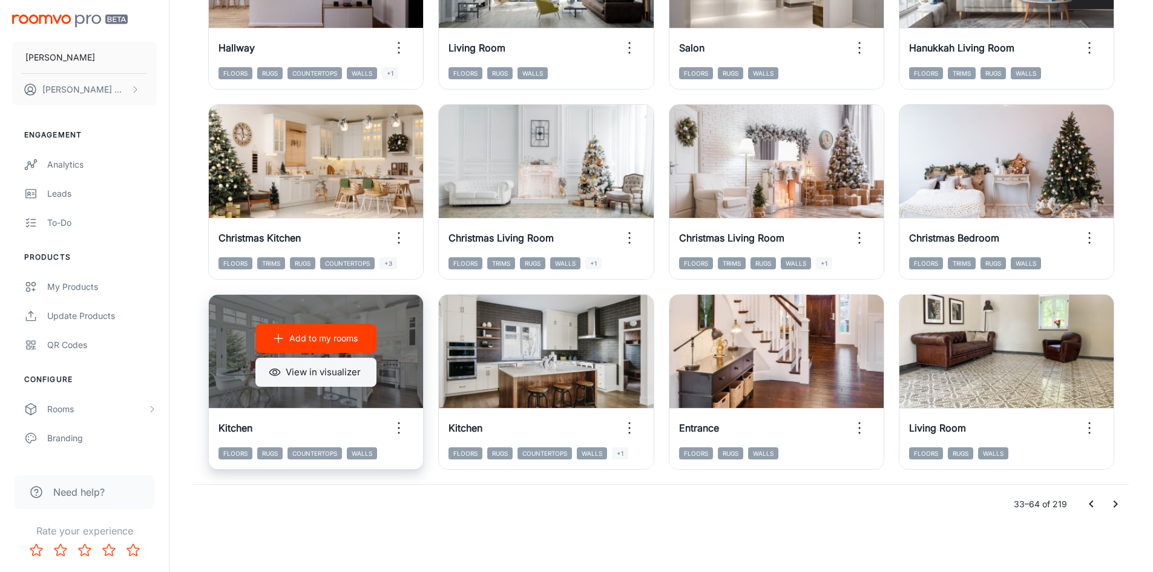
click at [329, 369] on button "View in visualizer" at bounding box center [315, 372] width 121 height 29
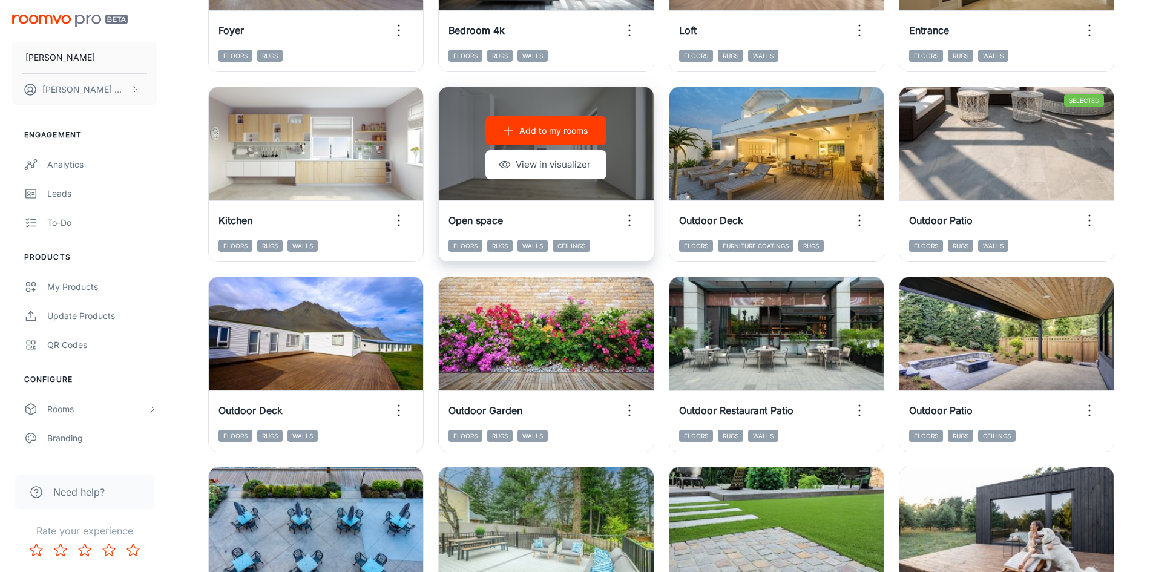
scroll to position [200, 0]
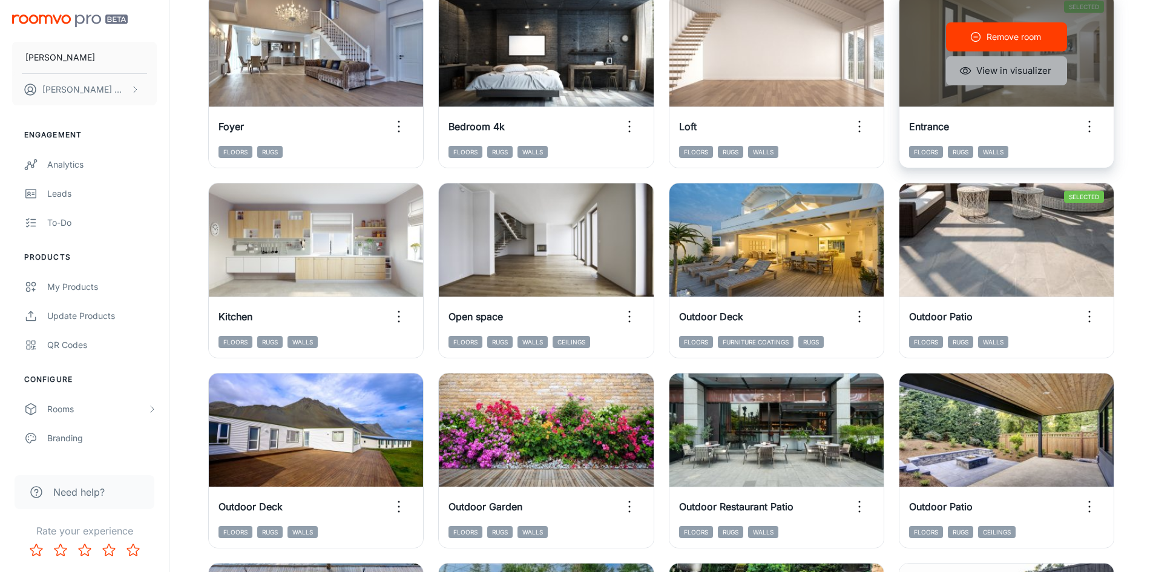
click at [1026, 70] on button "View in visualizer" at bounding box center [1006, 70] width 121 height 29
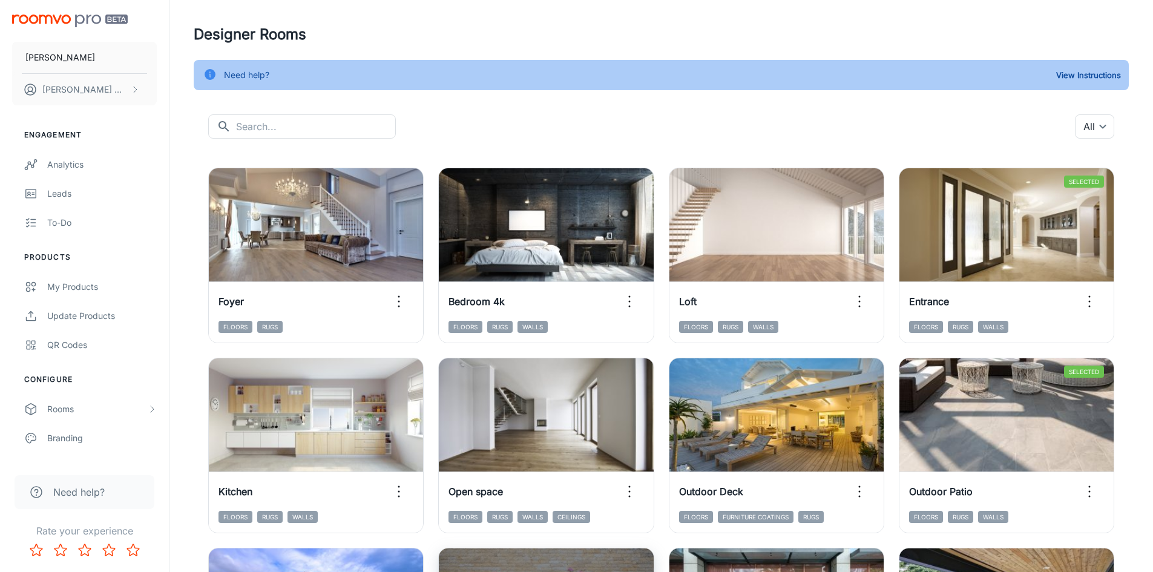
scroll to position [0, 0]
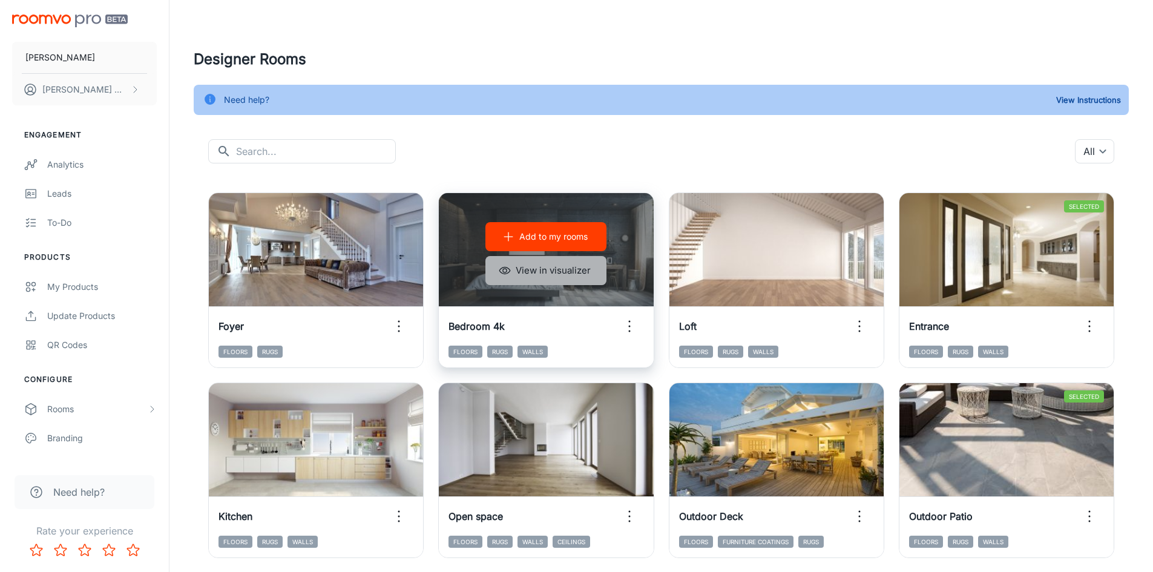
click at [558, 273] on button "View in visualizer" at bounding box center [545, 270] width 121 height 29
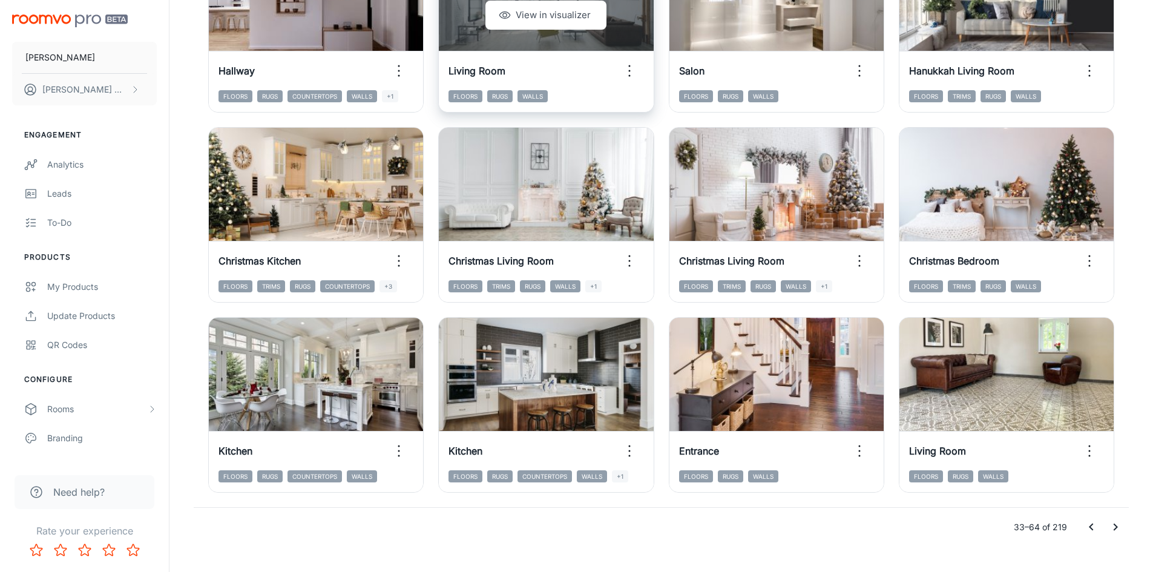
scroll to position [1228, 0]
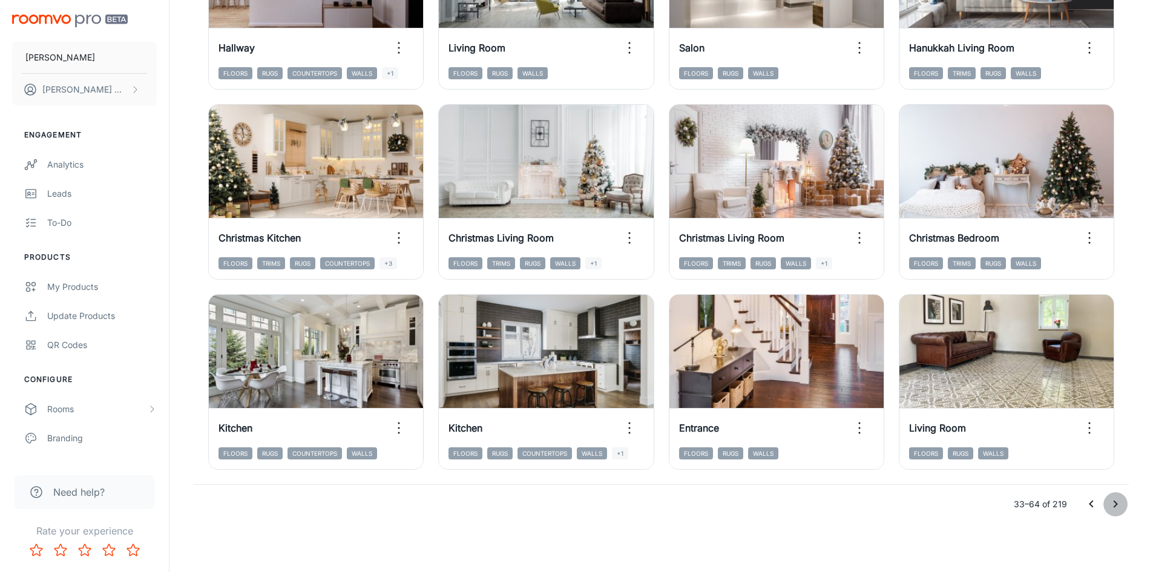
click at [1116, 511] on icon "Go to next page" at bounding box center [1115, 504] width 15 height 15
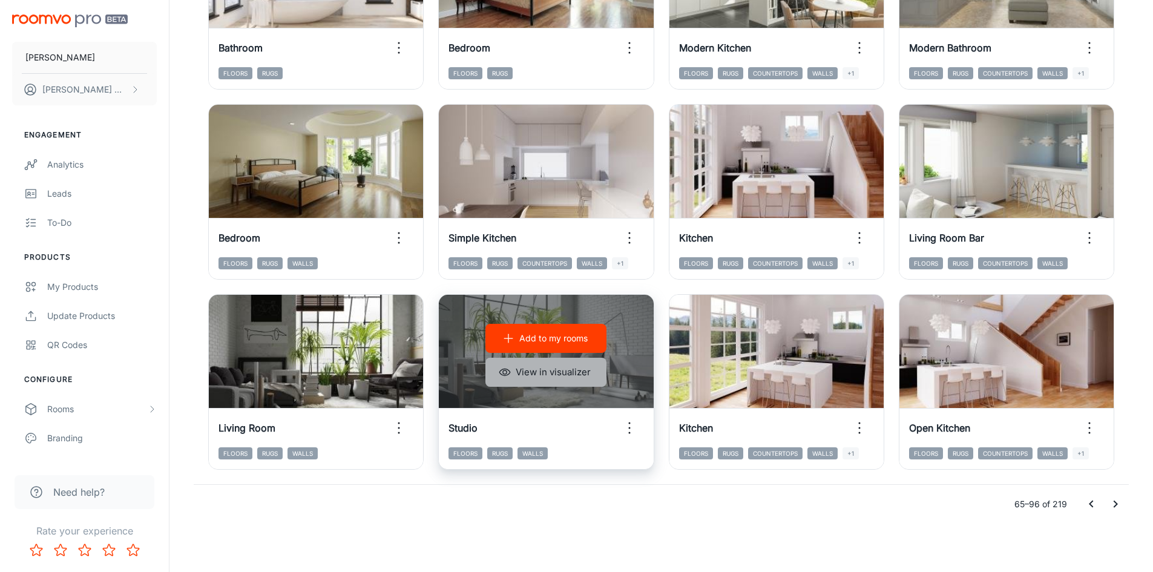
click at [539, 372] on button "View in visualizer" at bounding box center [545, 372] width 121 height 29
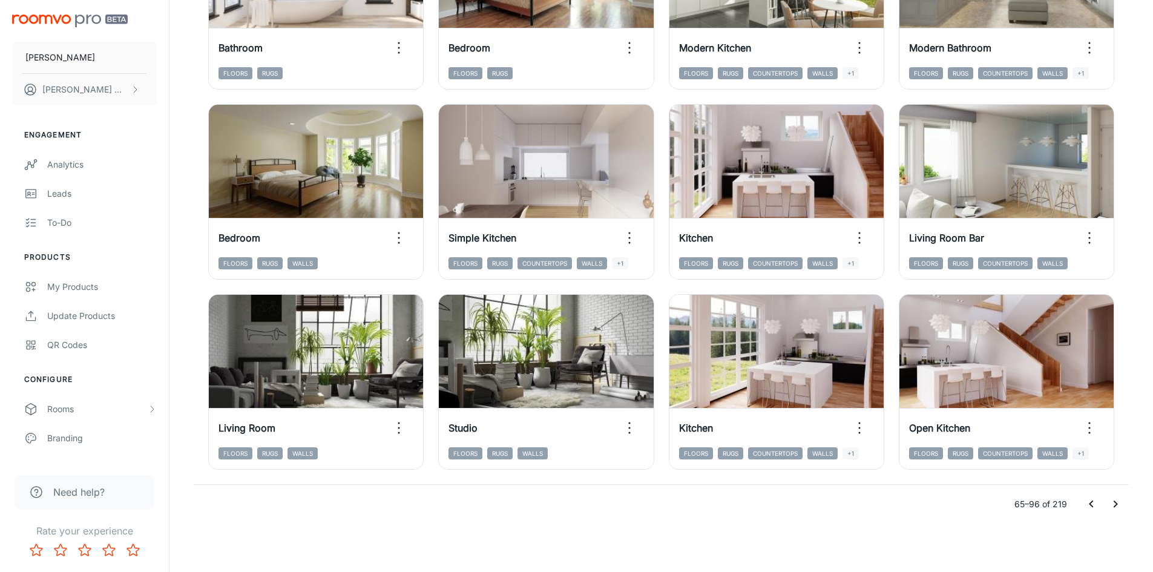
click at [1087, 506] on icon "Go to previous page" at bounding box center [1091, 504] width 15 height 15
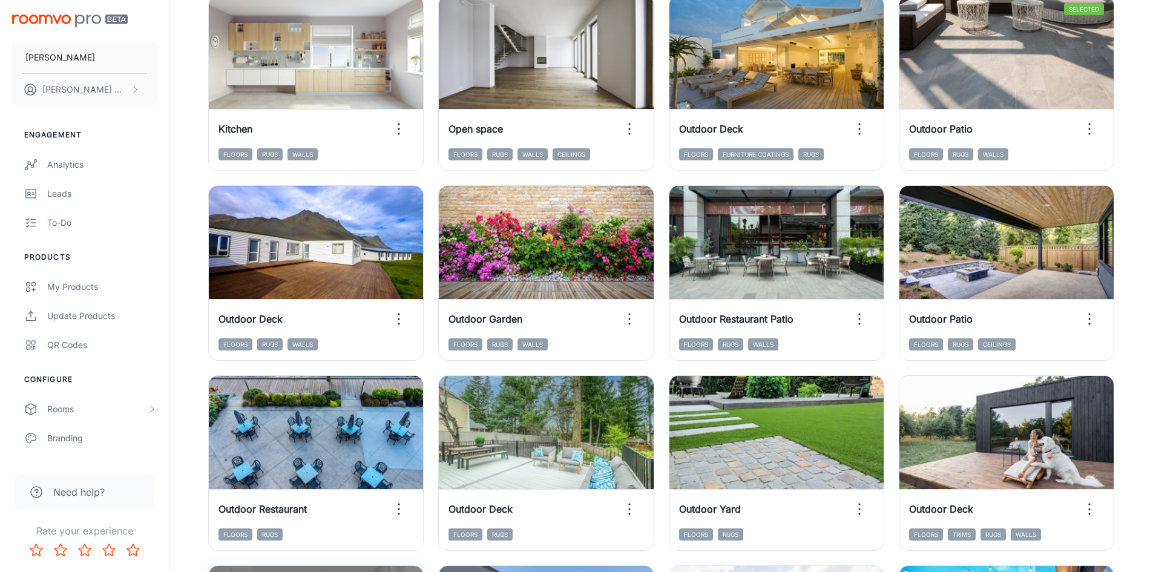
scroll to position [381, 0]
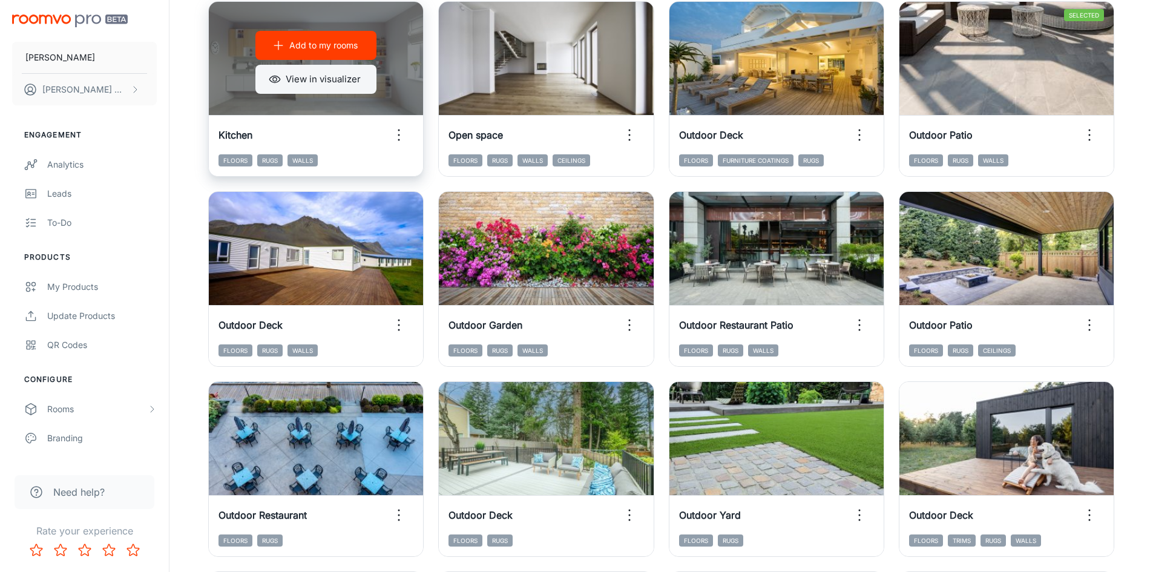
click at [322, 83] on button "View in visualizer" at bounding box center [315, 79] width 121 height 29
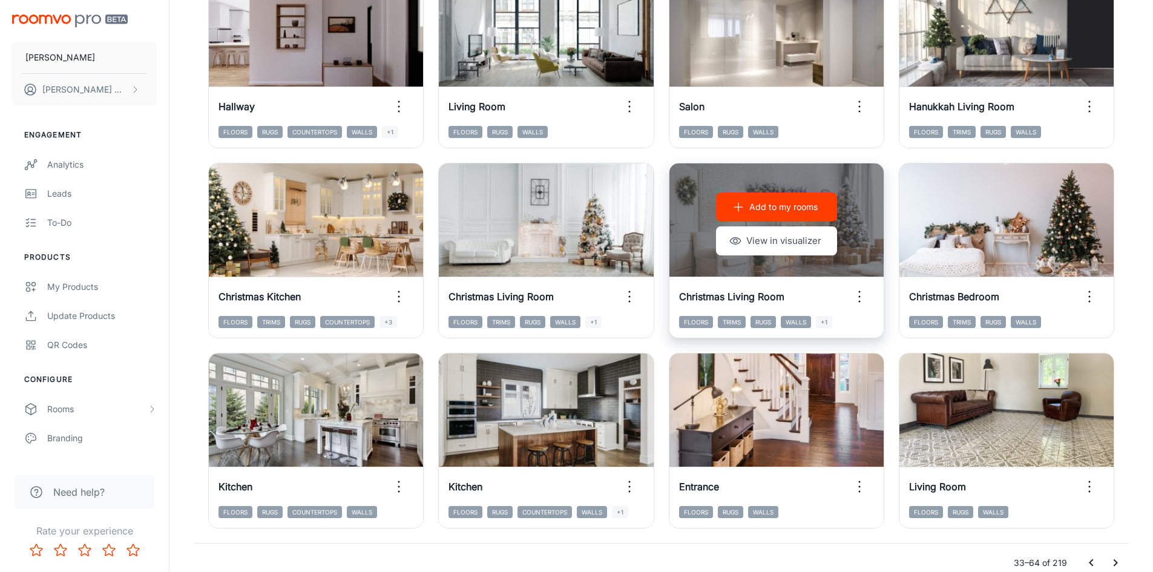
scroll to position [1228, 0]
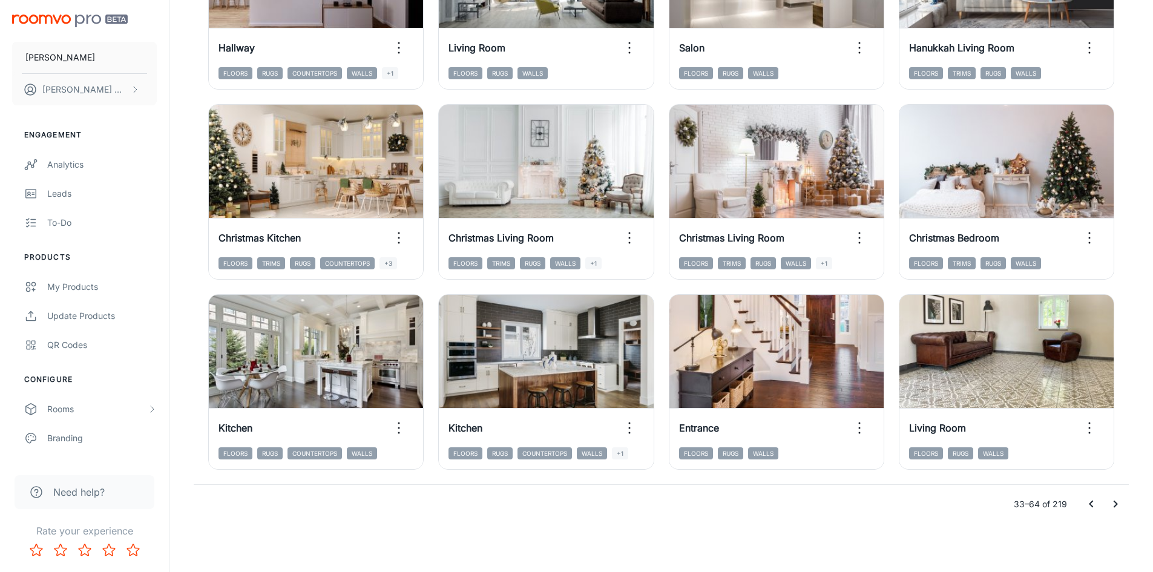
click at [1088, 505] on icon "Go to previous page" at bounding box center [1091, 504] width 15 height 15
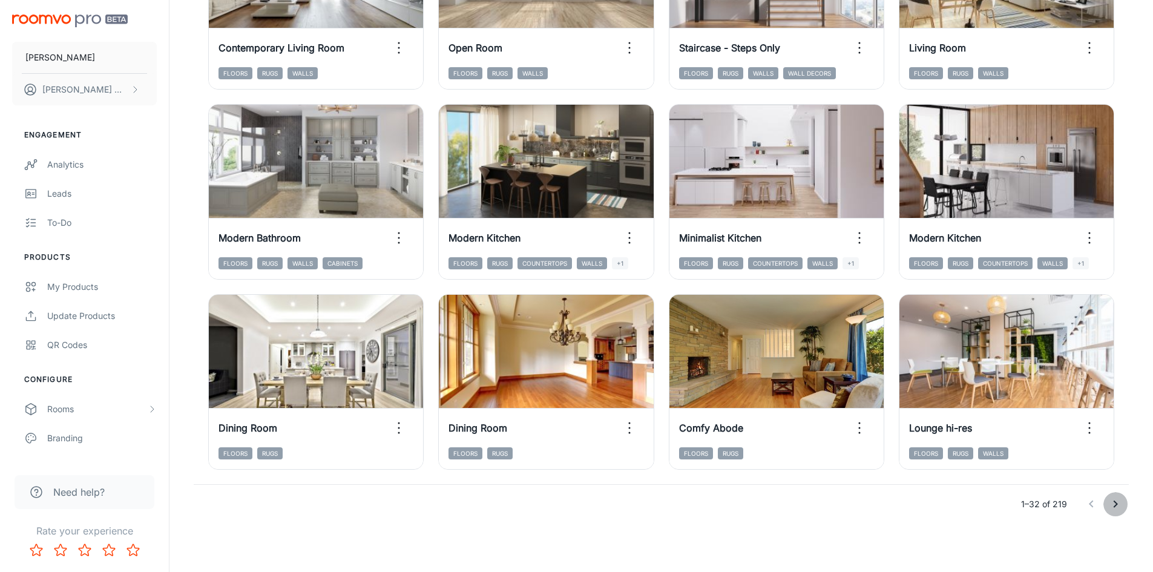
click at [1113, 504] on icon "Go to next page" at bounding box center [1115, 504] width 15 height 15
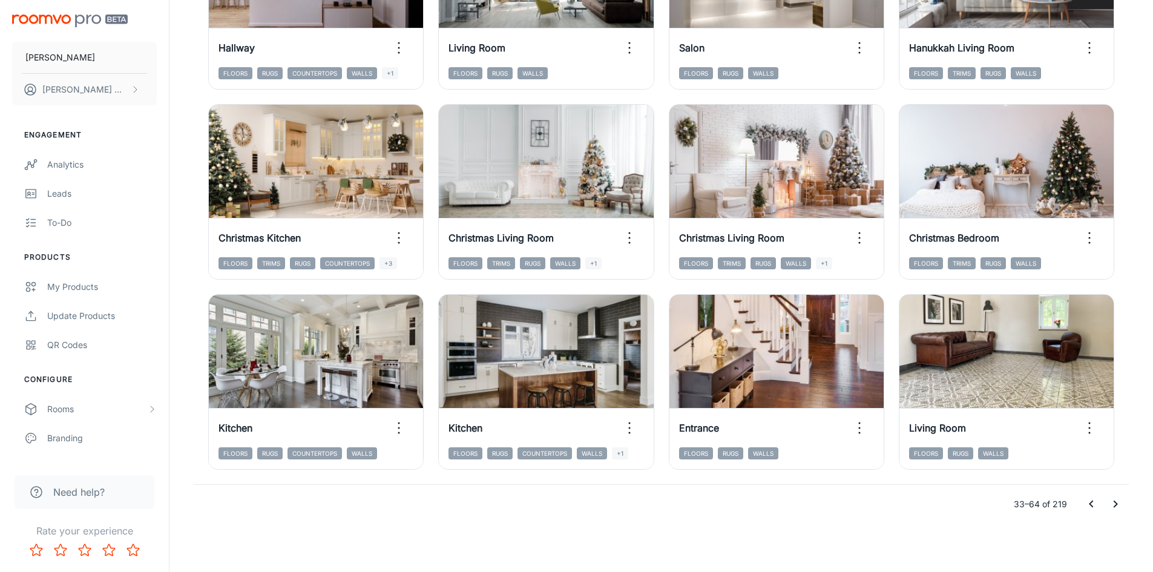
click at [1121, 504] on icon "Go to next page" at bounding box center [1115, 504] width 15 height 15
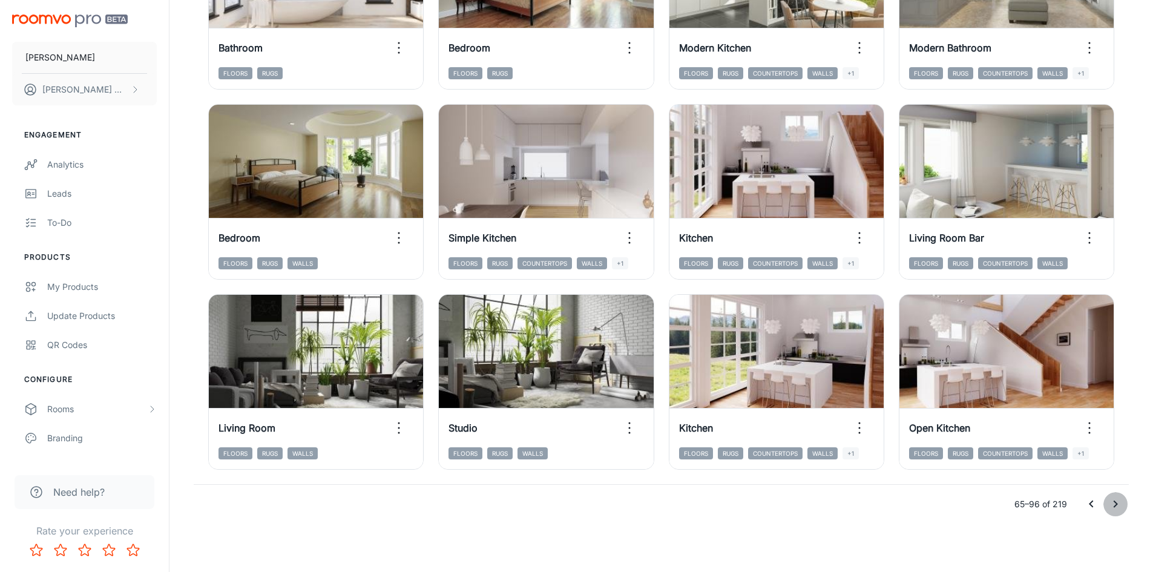
click at [1117, 503] on icon "Go to next page" at bounding box center [1115, 504] width 15 height 15
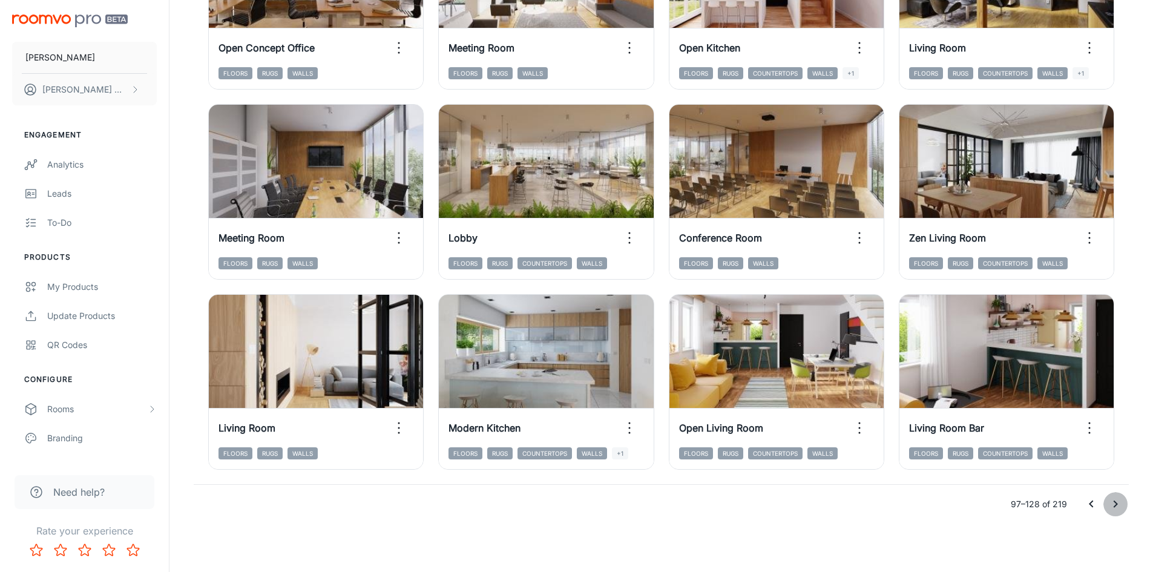
click at [1113, 503] on icon "Go to next page" at bounding box center [1115, 504] width 15 height 15
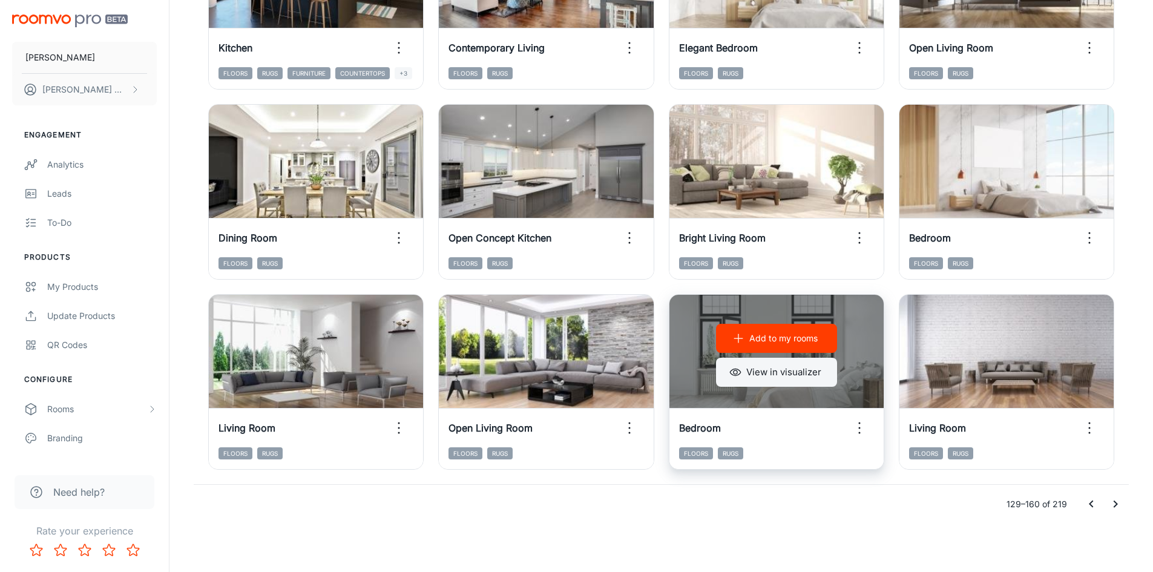
click at [786, 378] on button "View in visualizer" at bounding box center [776, 372] width 121 height 29
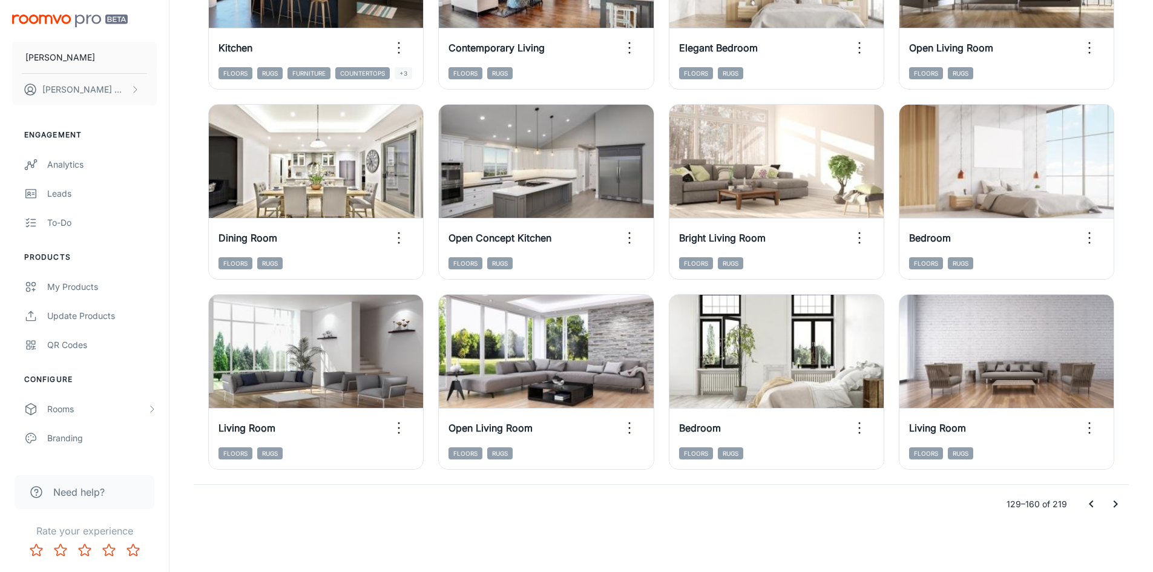
click at [1119, 503] on icon "Go to next page" at bounding box center [1115, 504] width 15 height 15
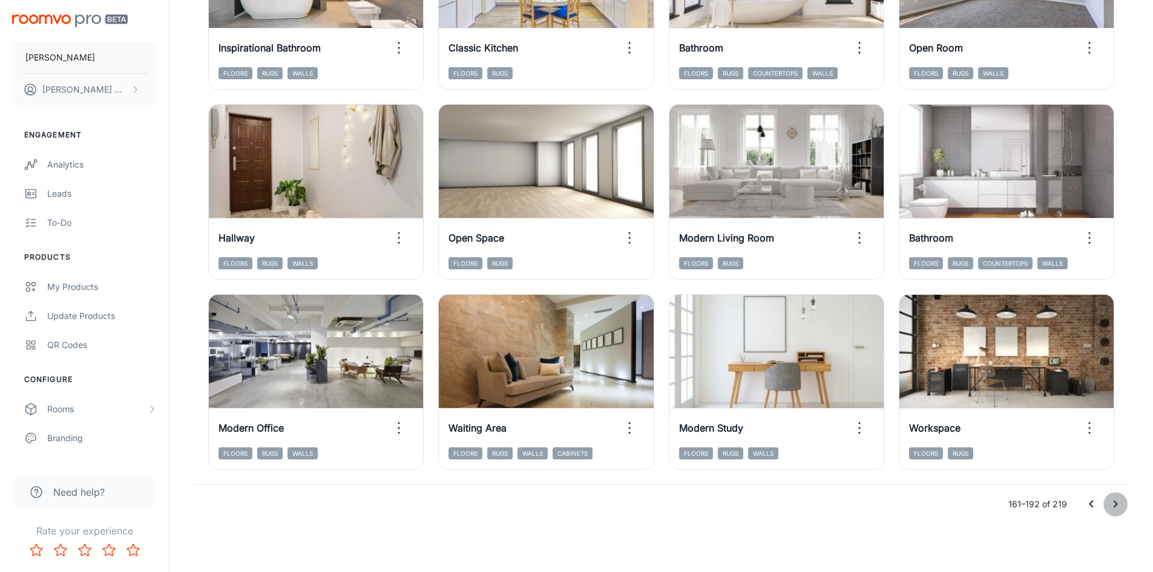
click at [1114, 503] on icon "Go to next page" at bounding box center [1115, 504] width 15 height 15
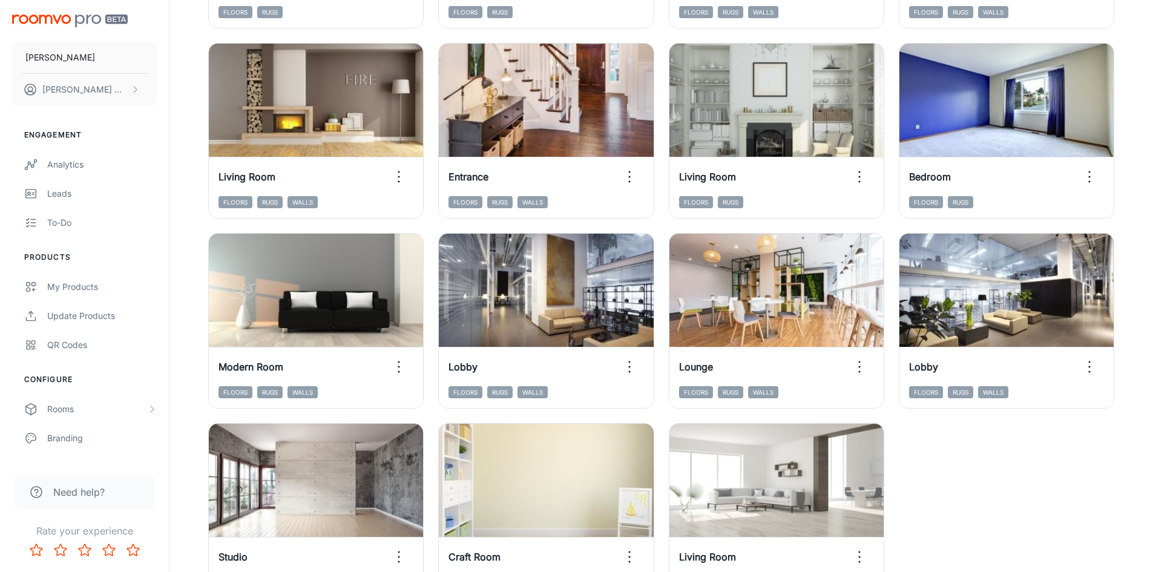
scroll to position [1029, 0]
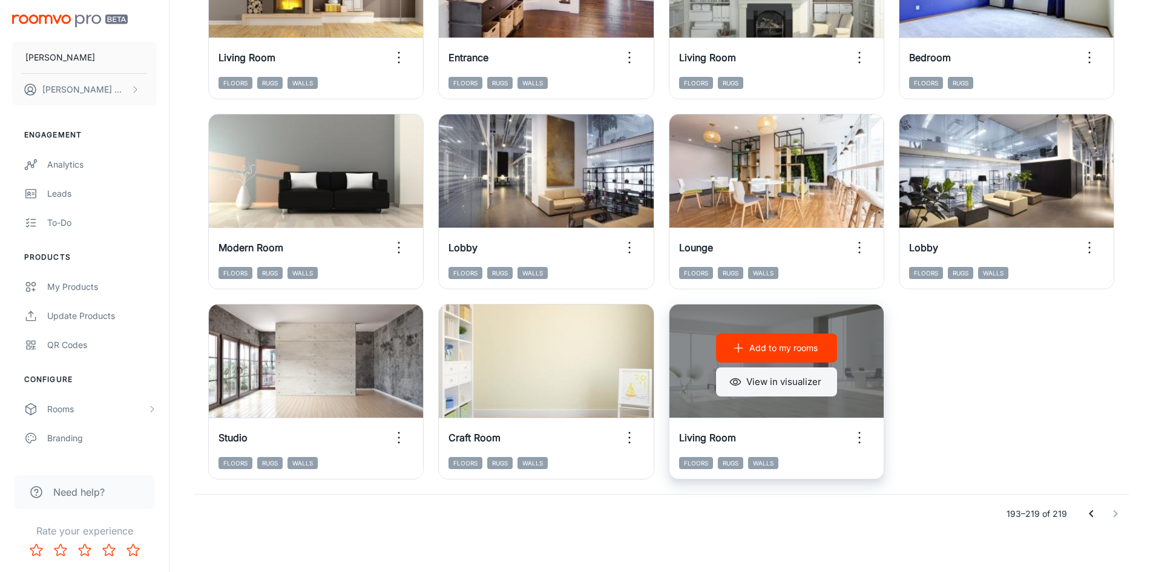
click at [817, 374] on button "View in visualizer" at bounding box center [776, 381] width 121 height 29
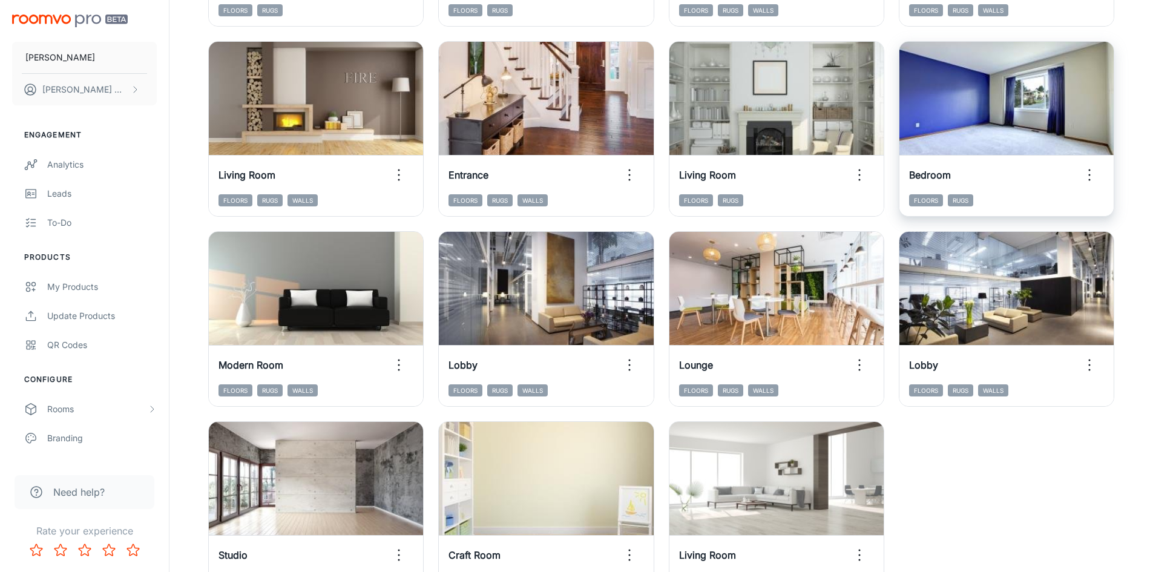
scroll to position [1038, 0]
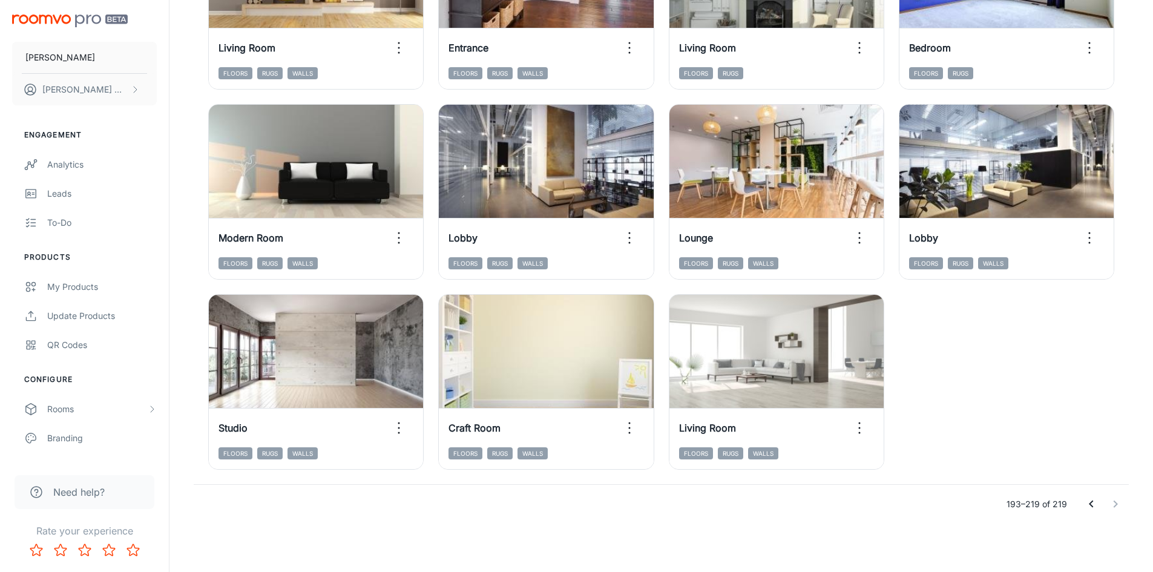
click at [1088, 506] on icon "Go to previous page" at bounding box center [1091, 504] width 15 height 15
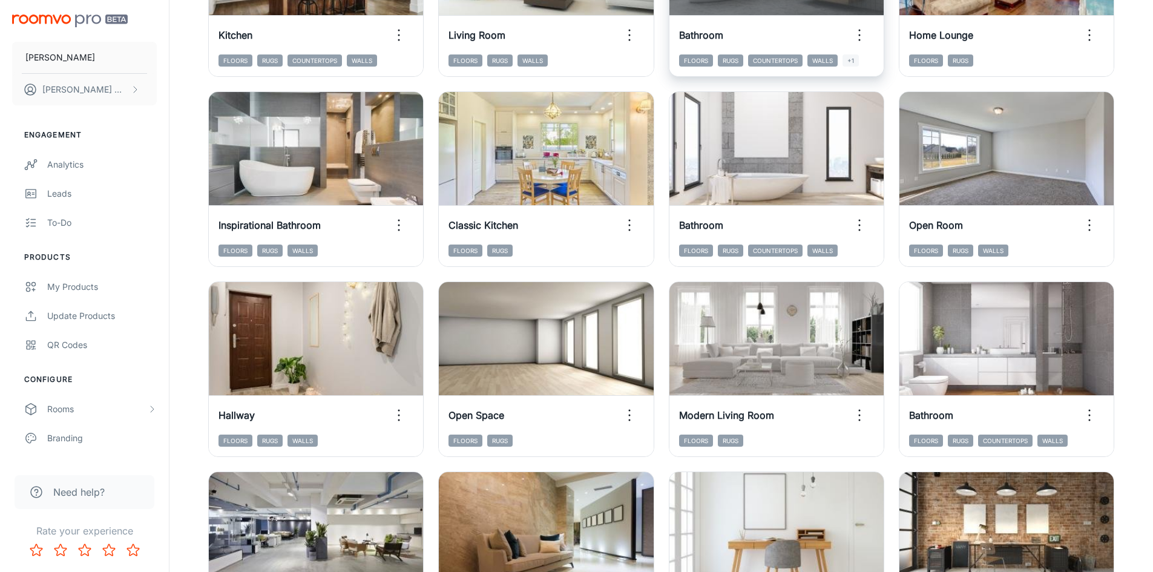
scroll to position [1228, 0]
